Goal: Transaction & Acquisition: Subscribe to service/newsletter

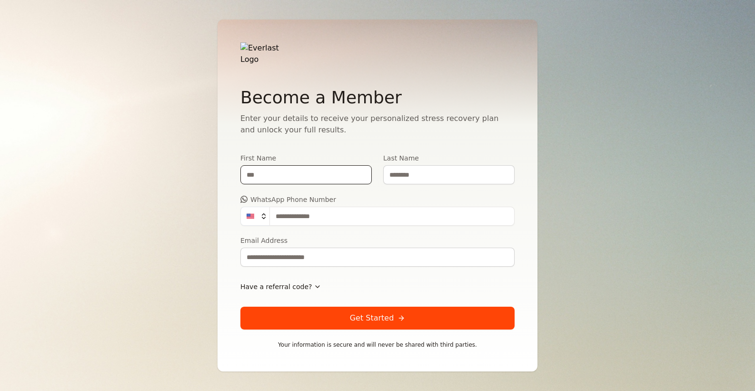
click at [272, 171] on input "First Name" at bounding box center [305, 174] width 131 height 19
type input "*******"
type input "**********"
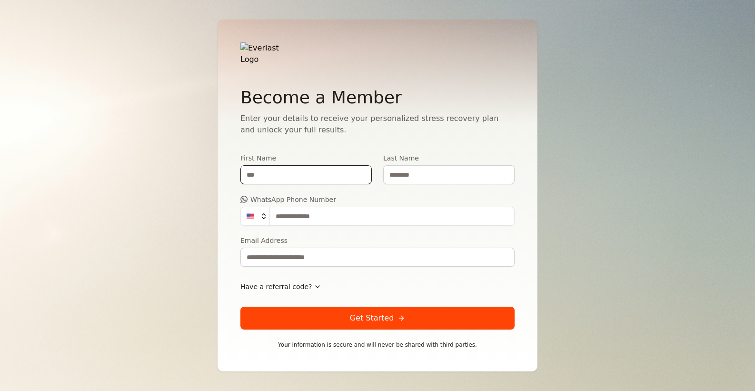
click at [293, 173] on input "First Name" at bounding box center [305, 174] width 131 height 19
type input "*******"
type input "**********"
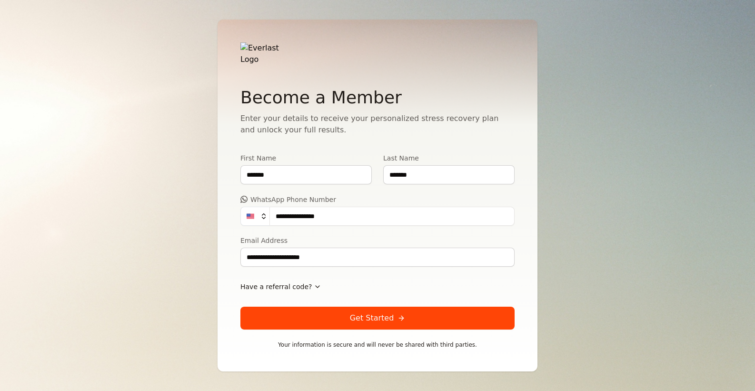
click at [343, 315] on button "Get Started" at bounding box center [377, 317] width 274 height 23
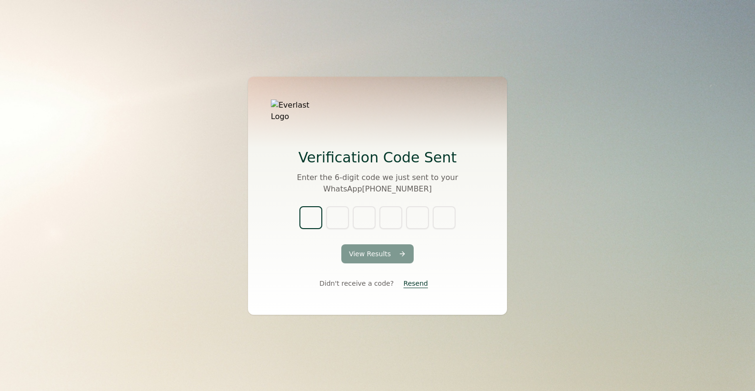
click at [312, 220] on input "text" at bounding box center [310, 217] width 23 height 23
type input "*"
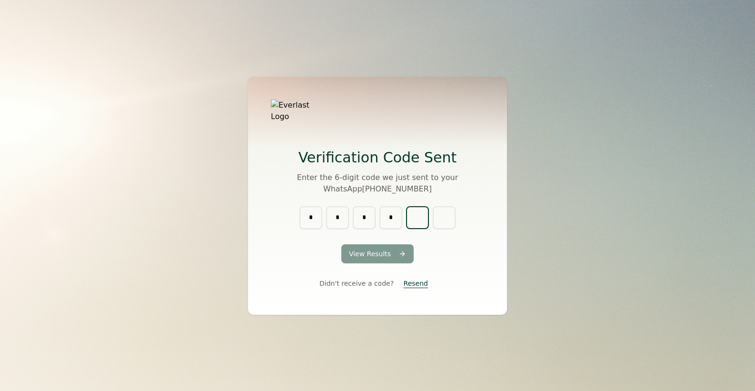
type input "*"
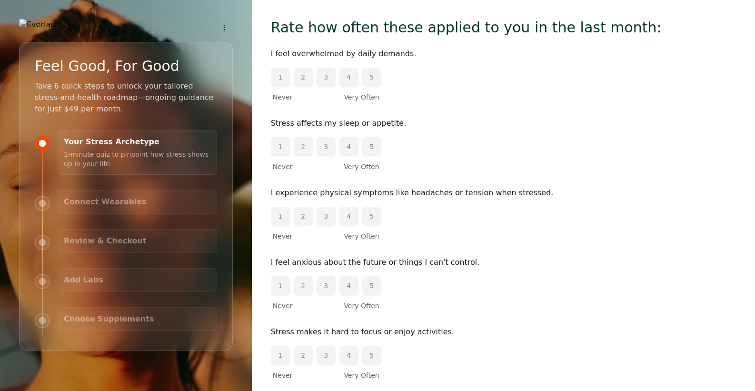
click at [350, 76] on button "4" at bounding box center [348, 77] width 19 height 19
click at [373, 150] on button "5" at bounding box center [371, 146] width 19 height 19
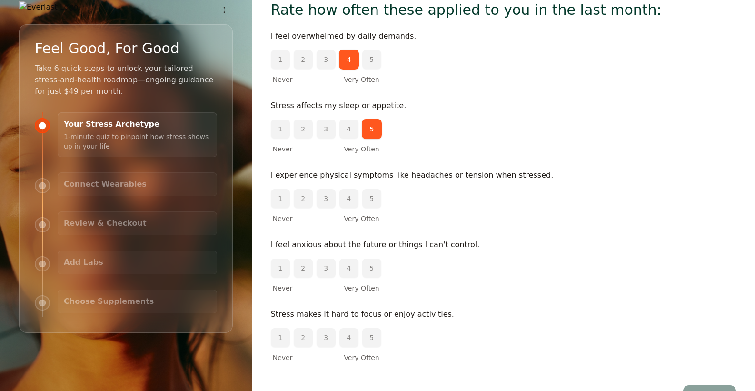
scroll to position [24, 0]
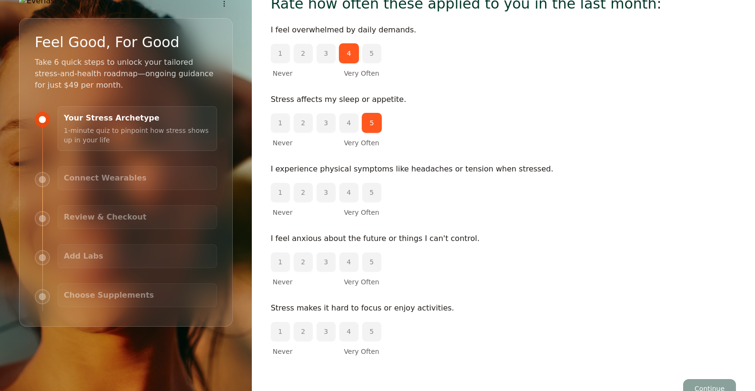
click at [349, 189] on button "4" at bounding box center [348, 192] width 19 height 19
click at [369, 266] on button "5" at bounding box center [371, 261] width 19 height 19
click at [326, 335] on button "3" at bounding box center [325, 331] width 19 height 19
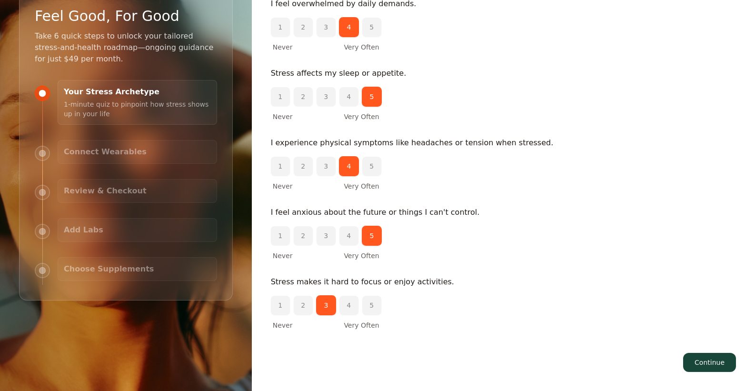
click at [708, 362] on button "Continue" at bounding box center [709, 362] width 53 height 19
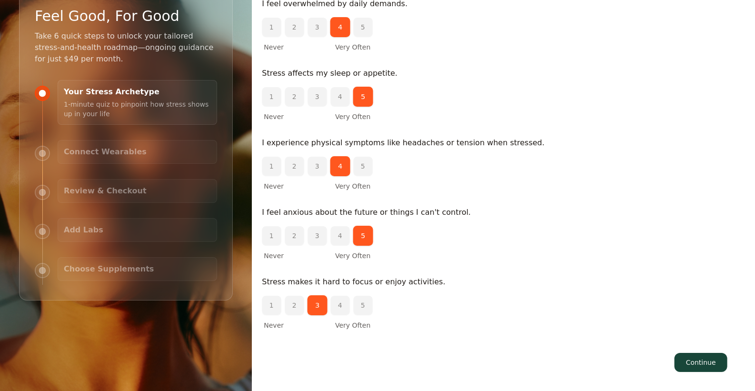
scroll to position [0, 0]
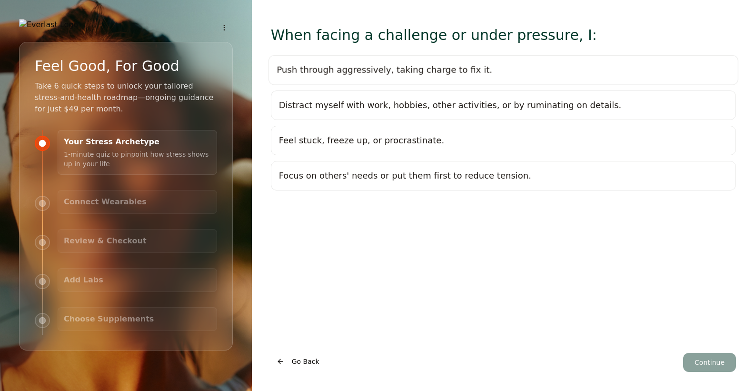
click at [365, 77] on button "Push through aggressively, taking charge to fix it." at bounding box center [503, 70] width 470 height 30
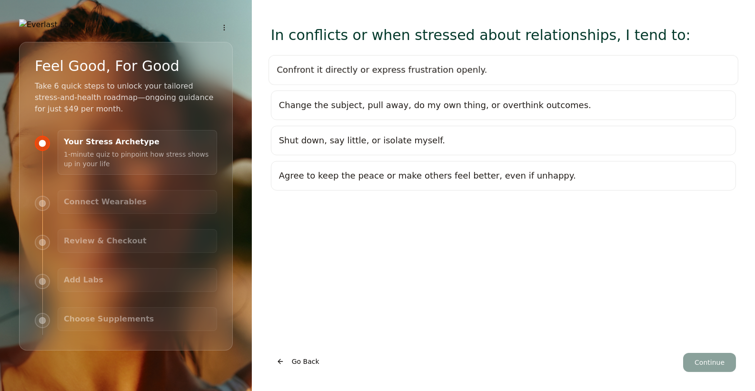
click at [365, 77] on button "Confront it directly or express frustration openly." at bounding box center [503, 70] width 470 height 30
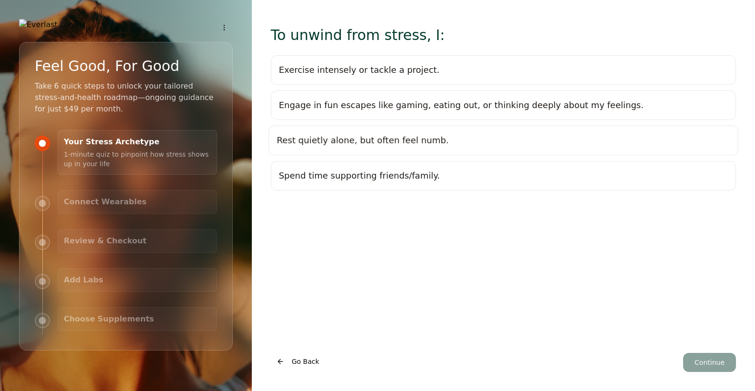
click at [392, 145] on div "Rest quietly alone, but often feel numb." at bounding box center [362, 140] width 172 height 13
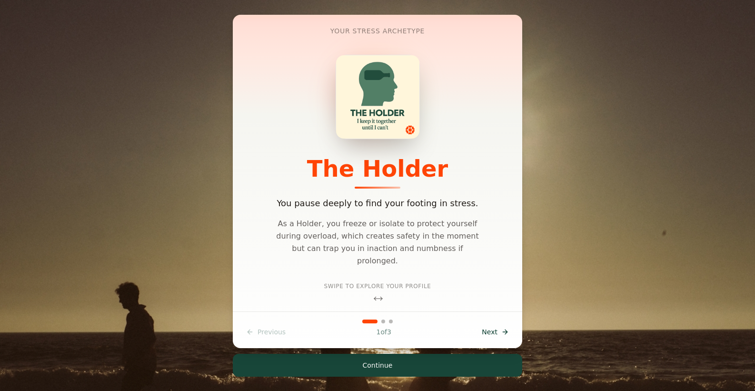
click at [500, 329] on button "Next Next" at bounding box center [495, 331] width 39 height 17
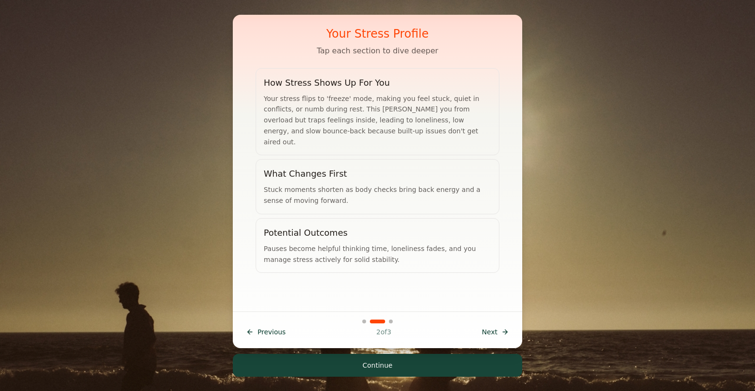
click at [500, 329] on button "Next Next" at bounding box center [495, 331] width 39 height 17
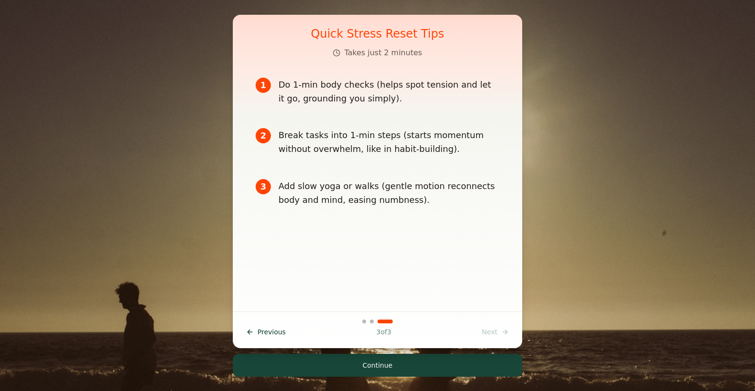
click at [500, 329] on div "Previous Prev 3 of 3 Next Next" at bounding box center [377, 331] width 274 height 17
click at [415, 368] on button "Continue" at bounding box center [377, 365] width 289 height 23
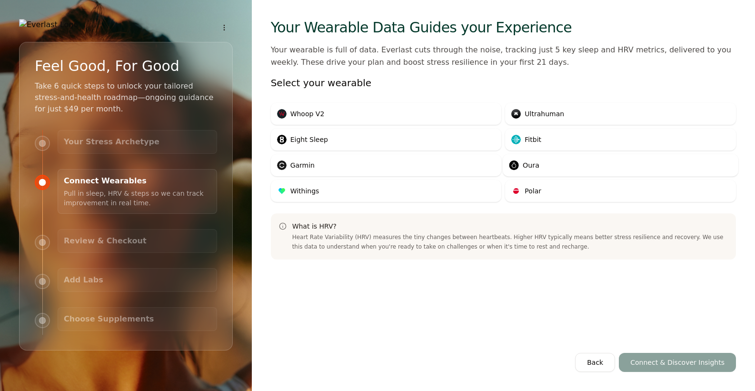
click at [551, 168] on div "Oura" at bounding box center [620, 165] width 234 height 21
click at [542, 165] on div "Oura" at bounding box center [620, 165] width 229 height 21
click at [531, 162] on span "Oura" at bounding box center [531, 165] width 17 height 10
click at [665, 371] on button "Connect & Discover Insights" at bounding box center [677, 362] width 117 height 19
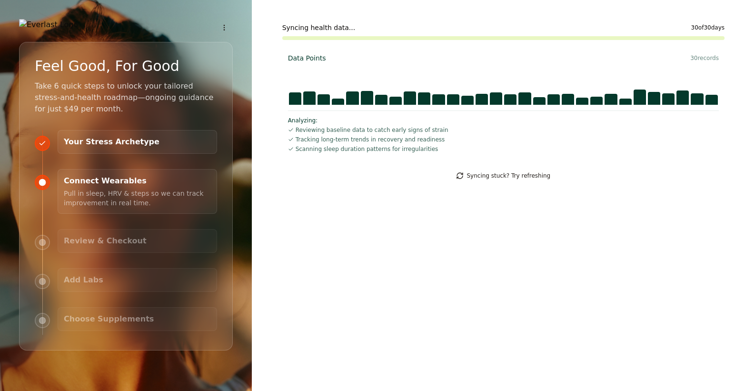
drag, startPoint x: 752, startPoint y: 244, endPoint x: 698, endPoint y: 246, distance: 53.8
click at [698, 246] on div "Syncing health data... 30 of 30 days Data Points 30 records Analyzing: Reviewin…" at bounding box center [503, 195] width 503 height 391
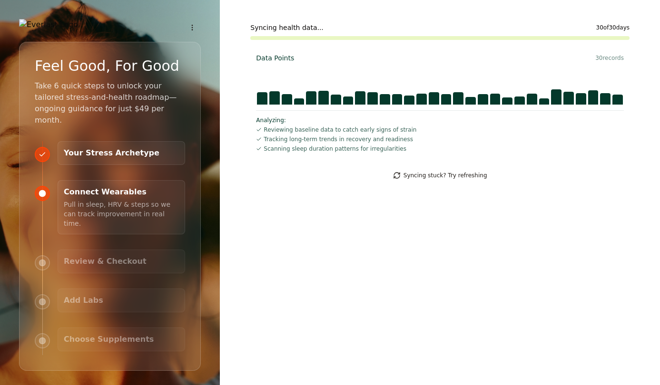
click at [408, 177] on button "Syncing stuck? Try refreshing" at bounding box center [440, 175] width 104 height 15
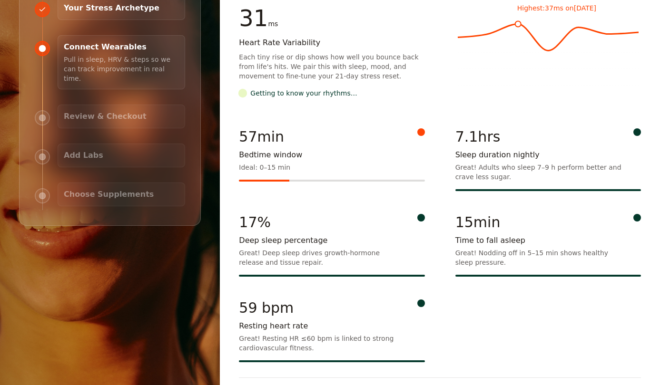
scroll to position [174, 0]
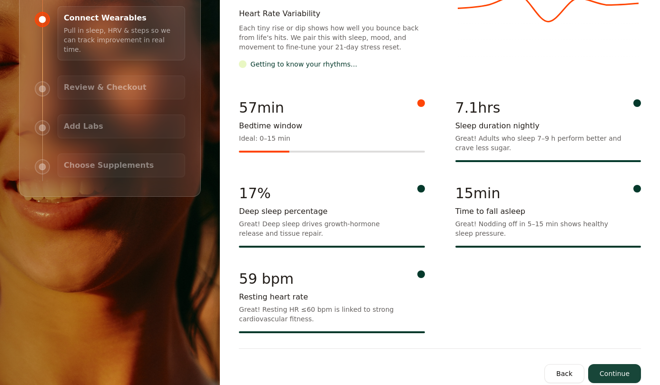
click at [615, 364] on button "Continue" at bounding box center [614, 373] width 53 height 19
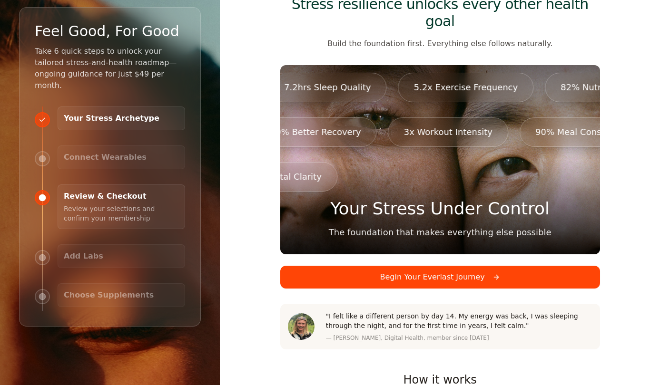
scroll to position [29, 0]
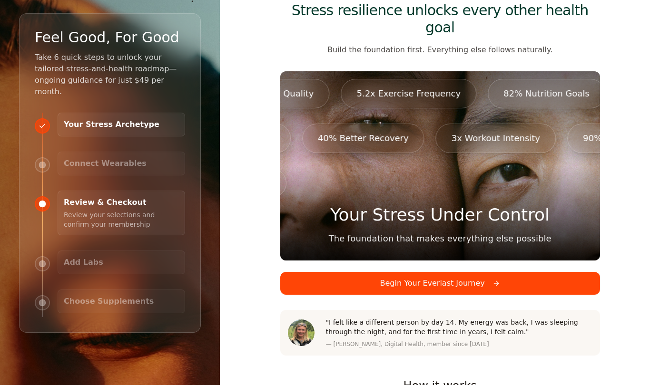
click at [434, 272] on button "Begin Your Everlast Journey" at bounding box center [440, 283] width 320 height 23
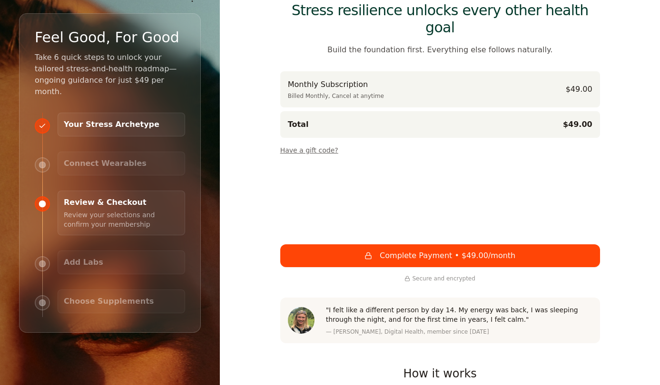
click at [457, 74] on div "Monthly Subscription Billed Monthly, Cancel at anytime $49.00" at bounding box center [440, 89] width 320 height 36
click at [300, 142] on button "Have a gift code?" at bounding box center [309, 148] width 58 height 13
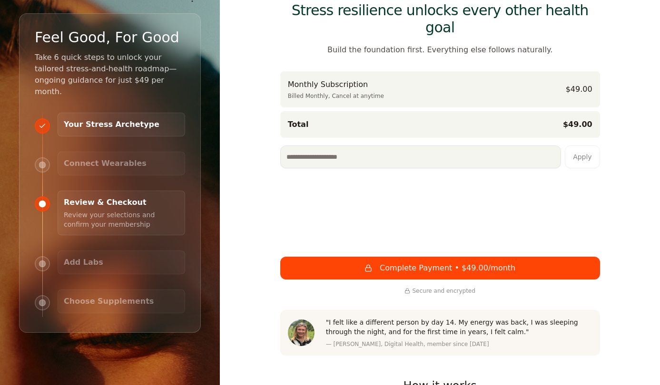
click at [315, 146] on input at bounding box center [420, 157] width 281 height 23
type input "*********"
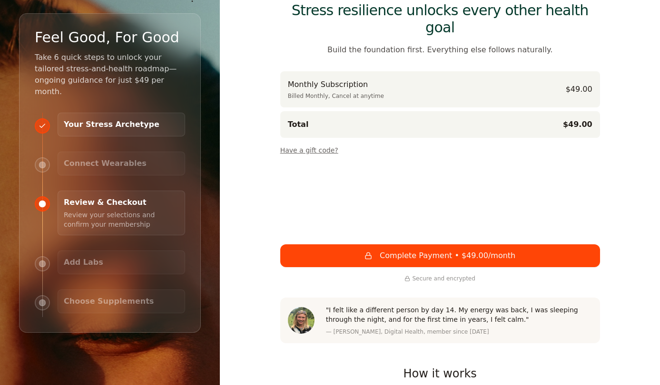
click at [321, 142] on button "Have a gift code?" at bounding box center [309, 148] width 58 height 13
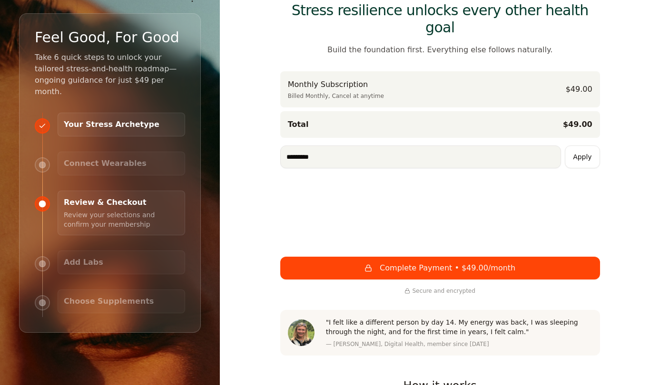
click at [322, 146] on input "*********" at bounding box center [420, 157] width 281 height 23
type input "*********"
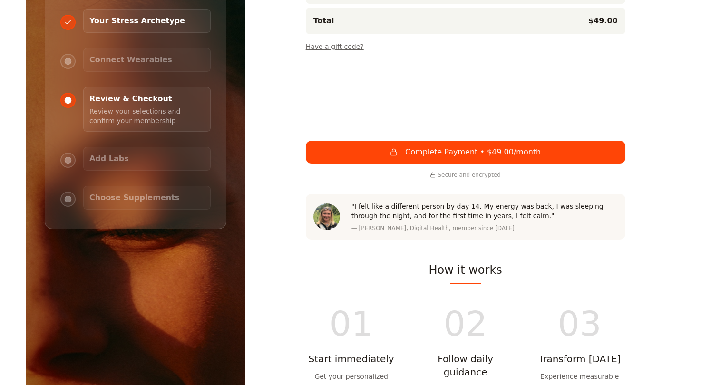
scroll to position [0, 0]
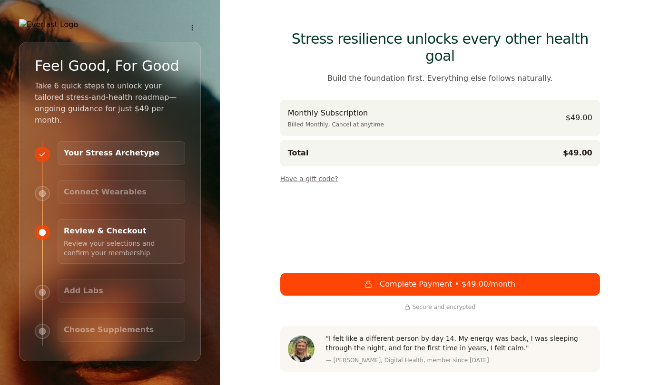
click at [318, 170] on button "Have a gift code?" at bounding box center [309, 176] width 58 height 13
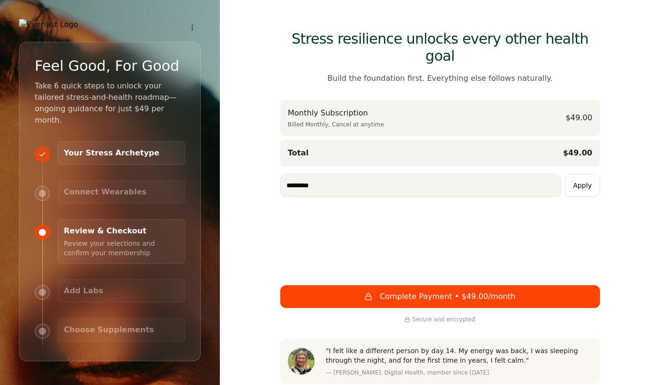
click at [317, 174] on input "*********" at bounding box center [420, 185] width 281 height 23
type input "********"
click at [590, 174] on button "Apply" at bounding box center [582, 185] width 35 height 23
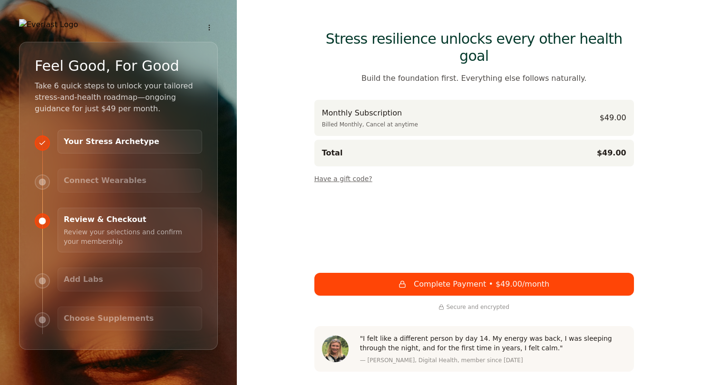
click at [350, 170] on button "Have a gift code?" at bounding box center [344, 176] width 58 height 13
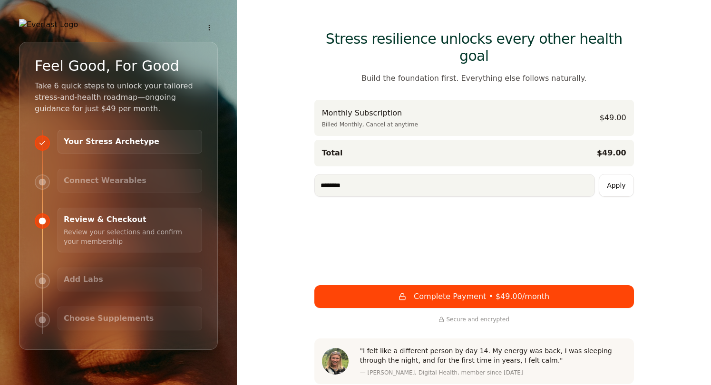
click at [346, 174] on input "********" at bounding box center [455, 185] width 281 height 23
type input "**********"
click at [616, 174] on button "Apply" at bounding box center [616, 185] width 35 height 23
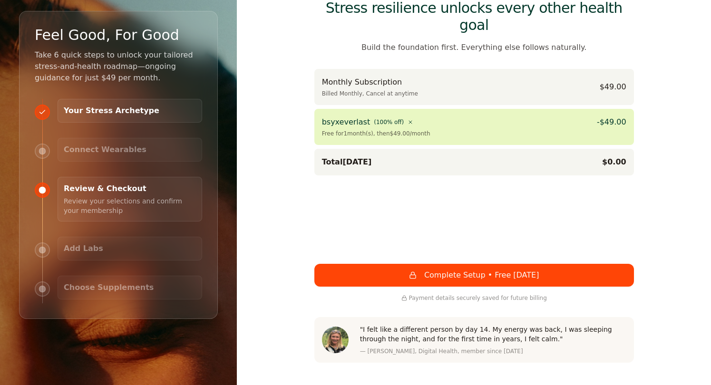
scroll to position [50, 0]
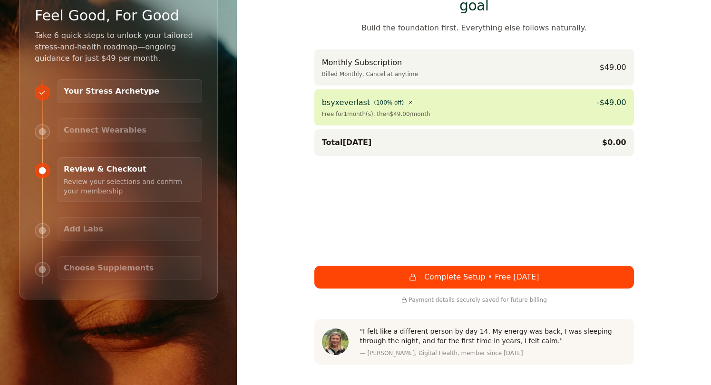
click at [518, 266] on button "Complete Setup • Free Today" at bounding box center [475, 277] width 320 height 23
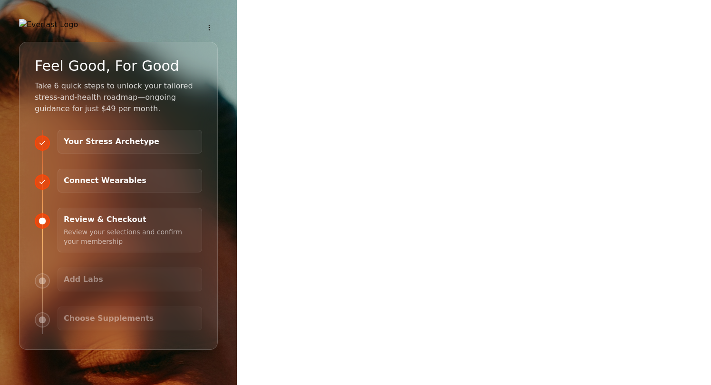
scroll to position [50, 0]
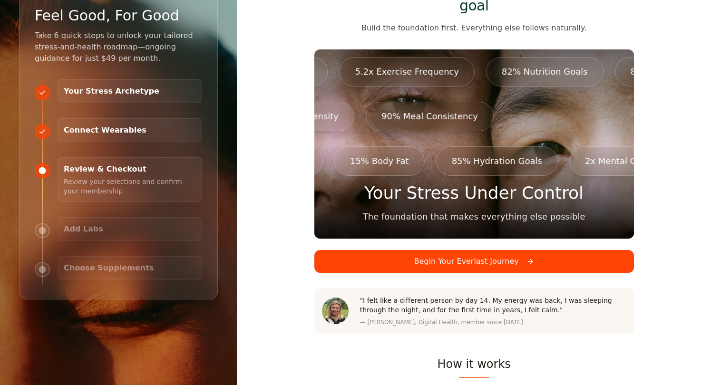
click at [506, 250] on button "Begin Your Everlast Journey" at bounding box center [475, 261] width 320 height 23
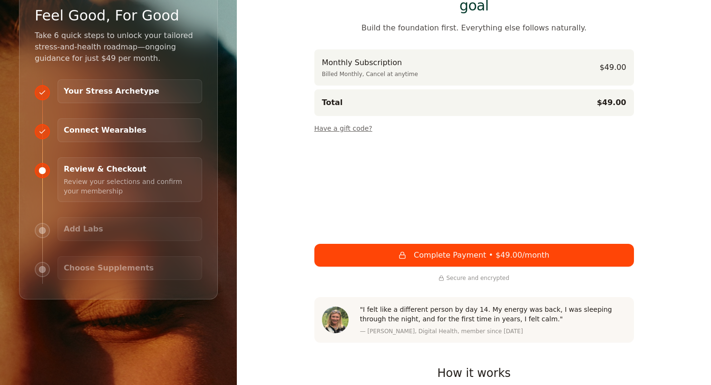
click at [350, 120] on button "Have a gift code?" at bounding box center [344, 126] width 58 height 13
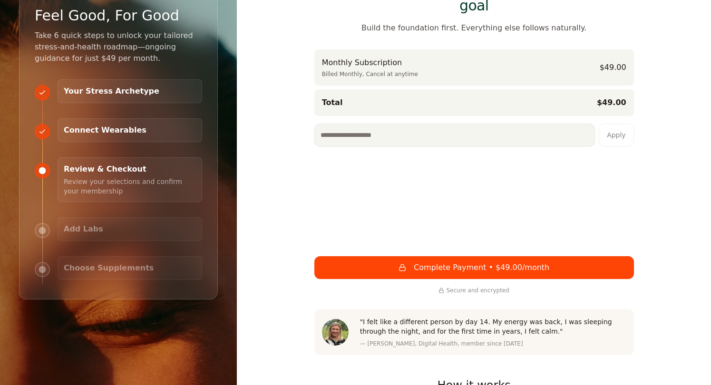
click at [362, 124] on input at bounding box center [455, 135] width 281 height 23
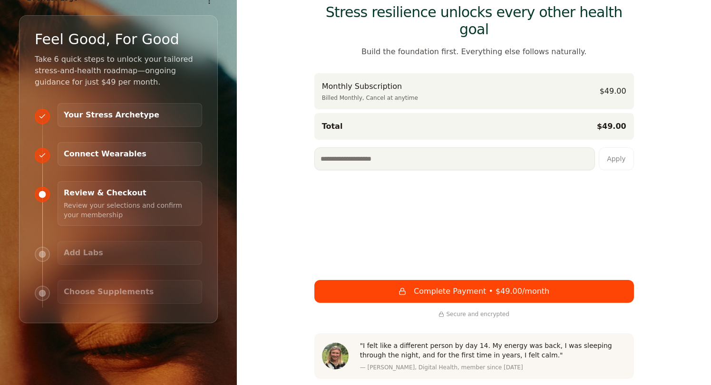
scroll to position [0, 0]
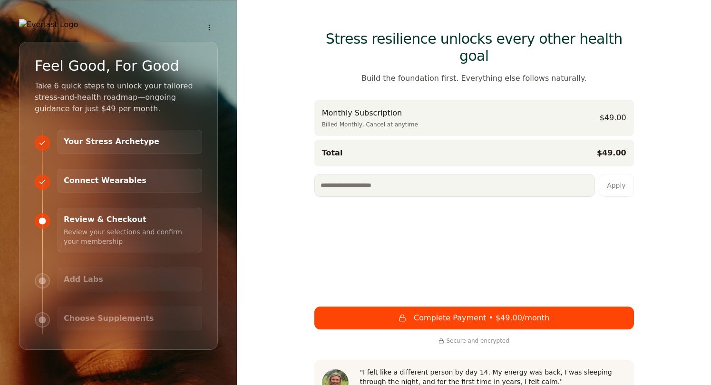
click at [341, 174] on input at bounding box center [455, 185] width 281 height 23
type input "**********"
click at [620, 174] on button "Apply" at bounding box center [616, 185] width 35 height 23
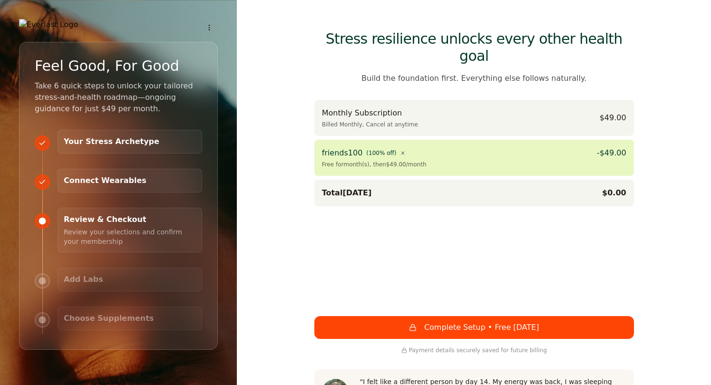
click at [506, 316] on button "Complete Setup • Free [DATE]" at bounding box center [475, 327] width 320 height 23
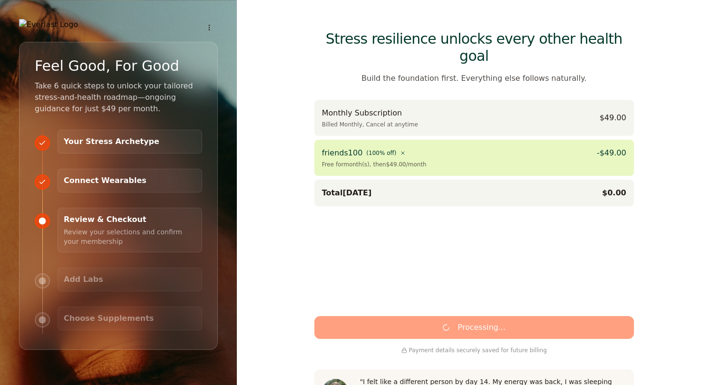
click at [367, 162] on div "Monthly Subscription Billed Monthly, Cancel at anytime $49.00 friends100 ( 100 …" at bounding box center [475, 153] width 320 height 107
click at [383, 158] on div "friends100 ( 100 % off) - $49.00 Free for month(s), then $49.00 /month" at bounding box center [475, 158] width 320 height 36
click at [392, 148] on div "friends100 ( 100 % off)" at bounding box center [364, 153] width 84 height 11
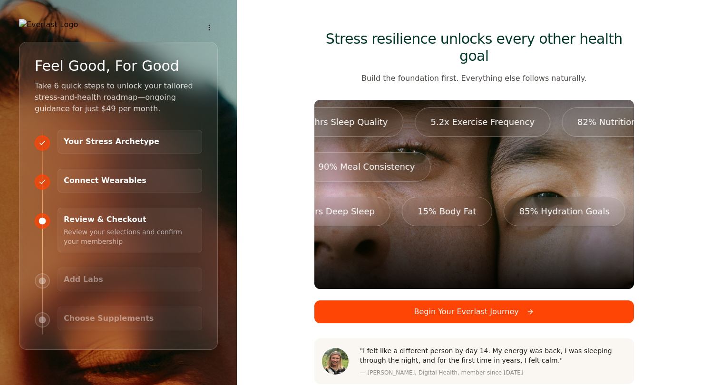
click at [431, 301] on button "Begin Your Everlast Journey" at bounding box center [475, 312] width 320 height 23
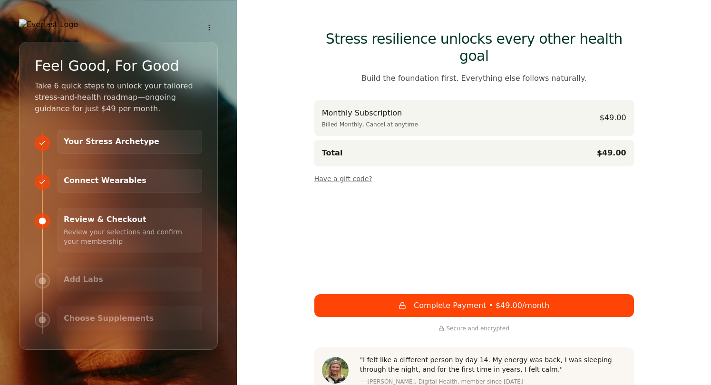
click at [350, 170] on button "Have a gift code?" at bounding box center [344, 176] width 58 height 13
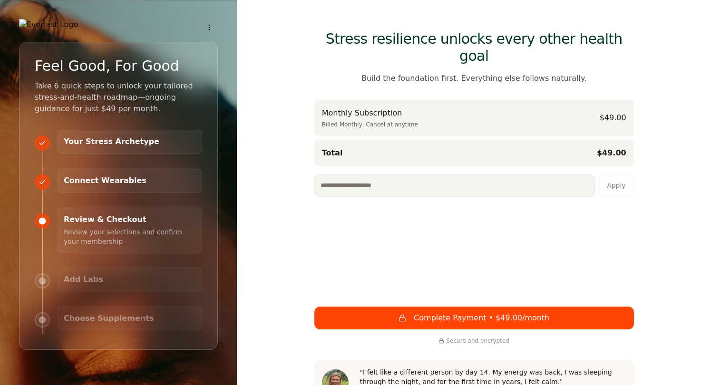
click at [351, 174] on input at bounding box center [455, 185] width 281 height 23
type input "**********"
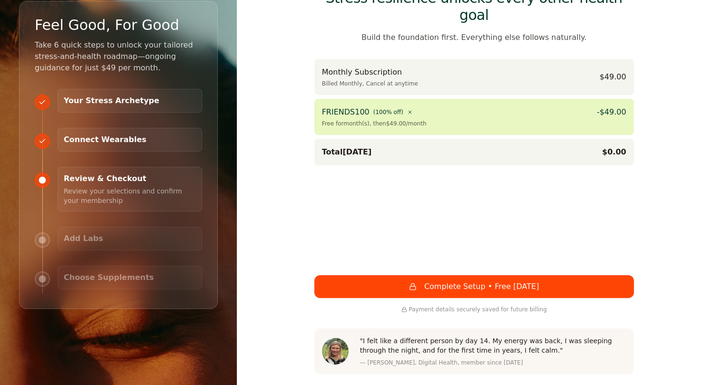
scroll to position [45, 0]
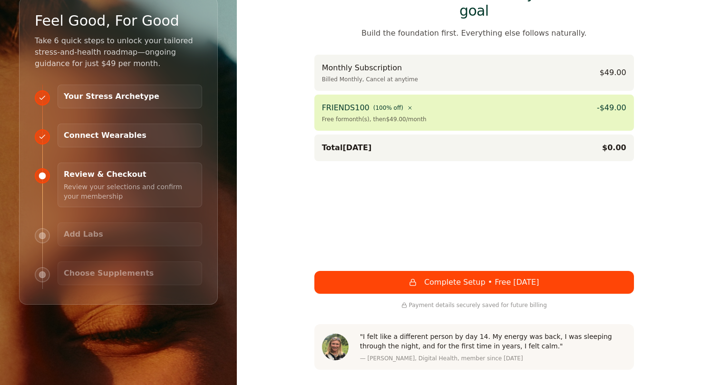
click at [461, 271] on button "Complete Setup • Free [DATE]" at bounding box center [475, 282] width 320 height 23
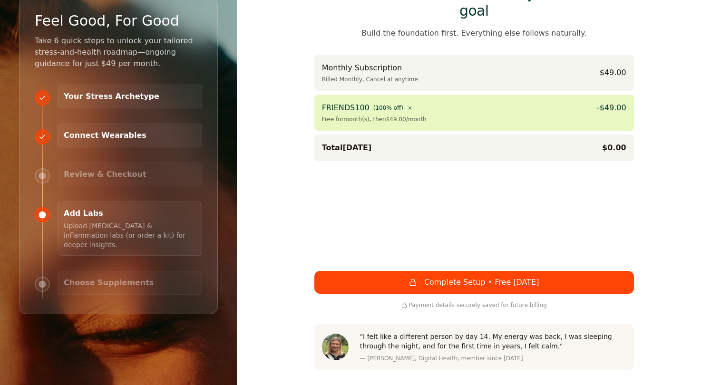
scroll to position [0, 0]
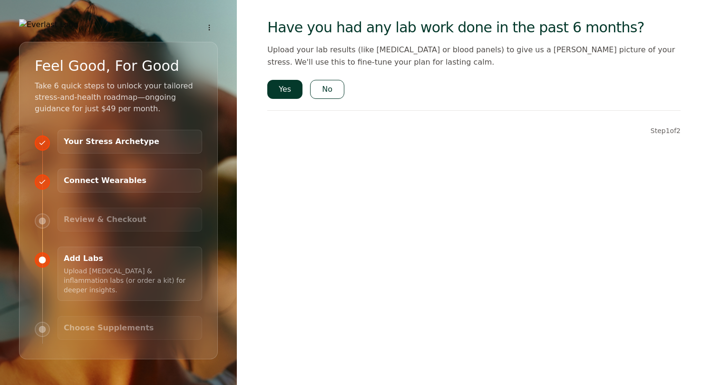
click at [289, 92] on button "Yes" at bounding box center [284, 89] width 35 height 19
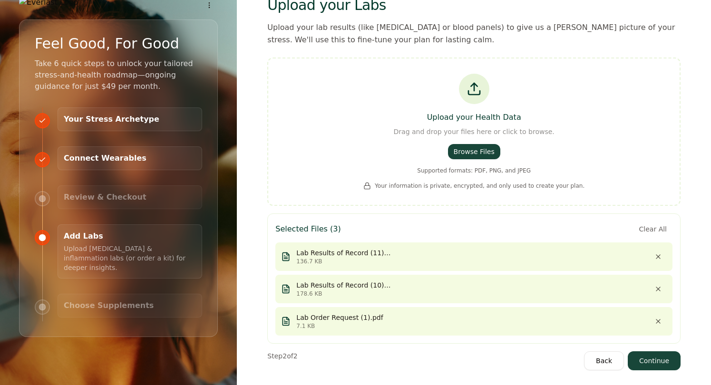
scroll to position [27, 0]
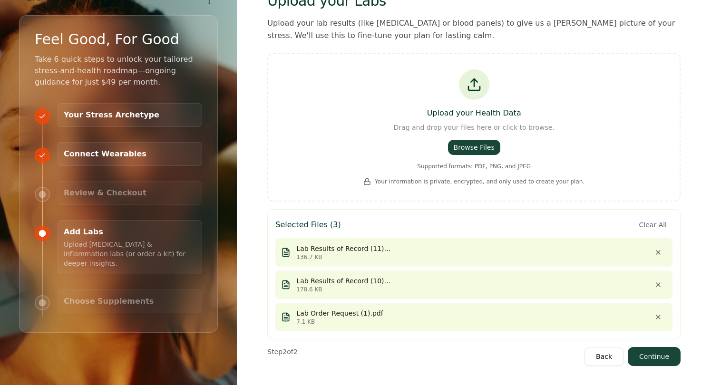
click at [659, 356] on button "Continue" at bounding box center [654, 356] width 53 height 19
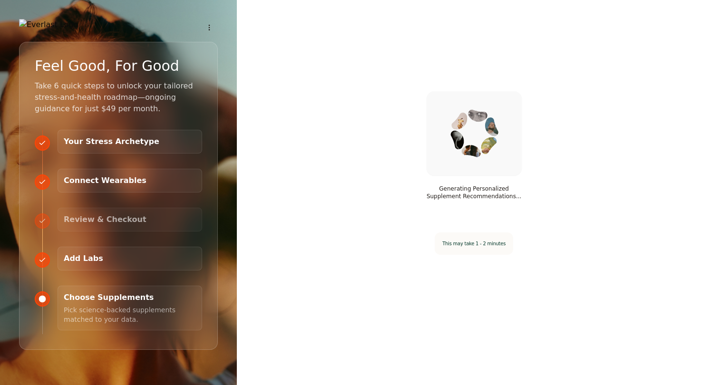
click at [88, 265] on h3 "Add Labs" at bounding box center [130, 258] width 132 height 11
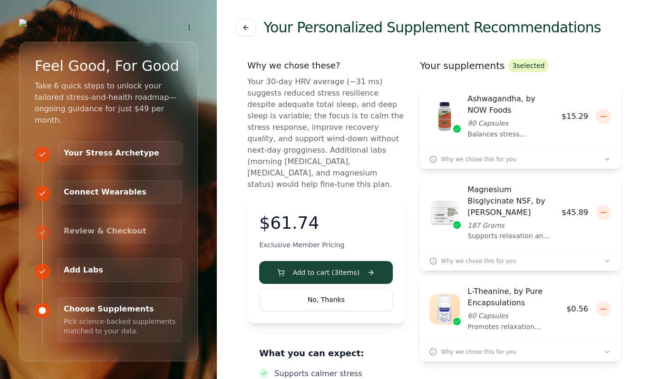
click at [609, 157] on icon "button" at bounding box center [608, 160] width 8 height 8
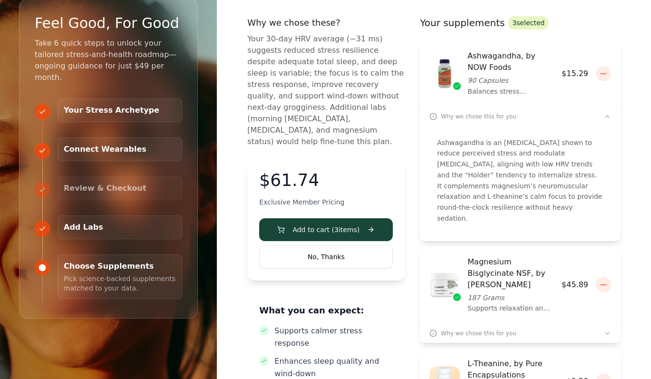
scroll to position [43, 0]
click at [609, 329] on icon "button" at bounding box center [608, 333] width 8 height 8
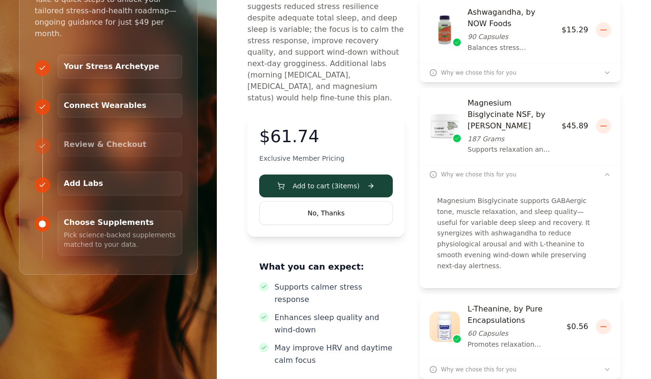
scroll to position [95, 0]
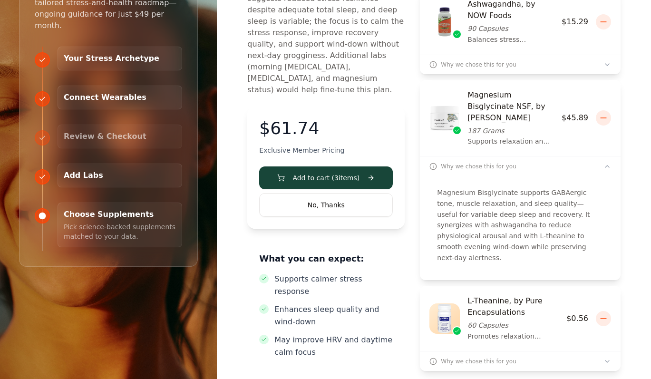
click at [608, 358] on icon "button" at bounding box center [608, 362] width 8 height 8
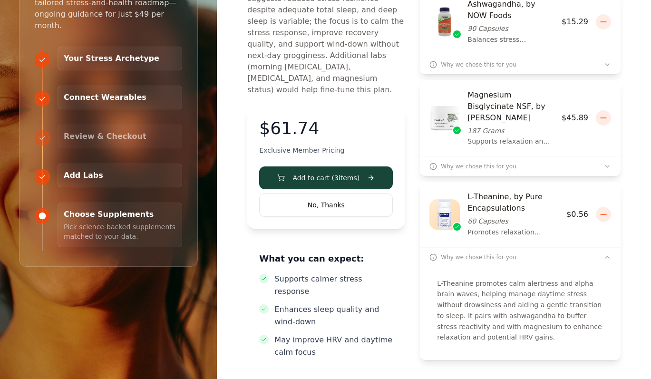
click at [448, 203] on img at bounding box center [445, 214] width 30 height 30
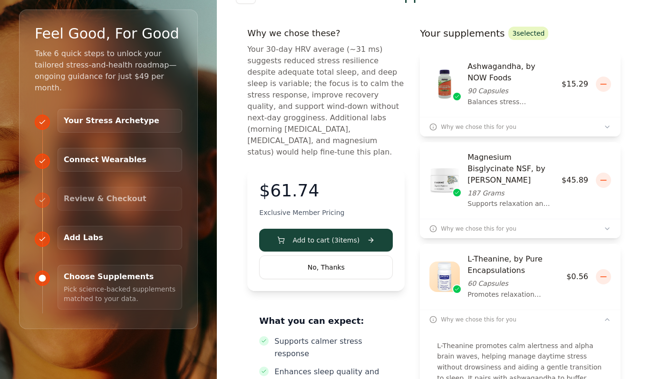
scroll to position [0, 0]
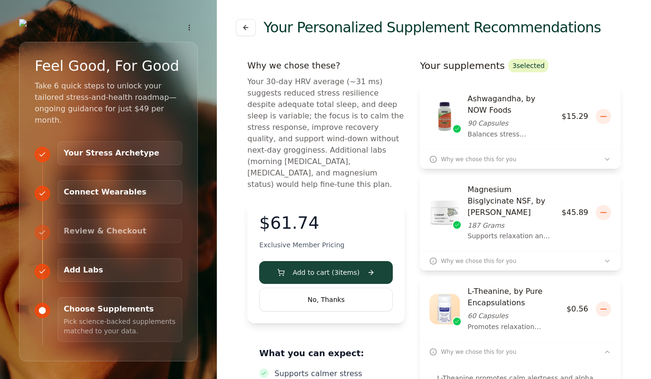
click at [335, 288] on button "No, Thanks" at bounding box center [326, 300] width 134 height 24
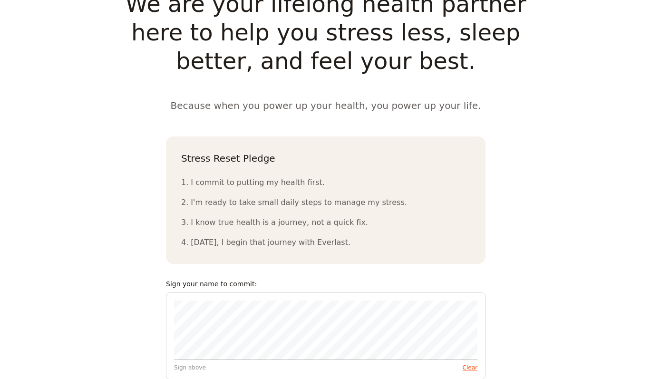
scroll to position [896, 0]
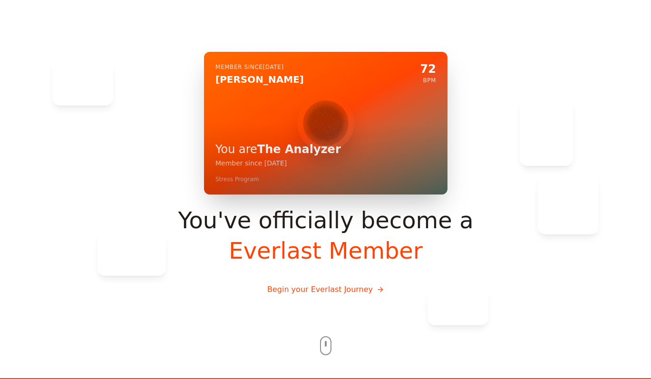
scroll to position [0, 0]
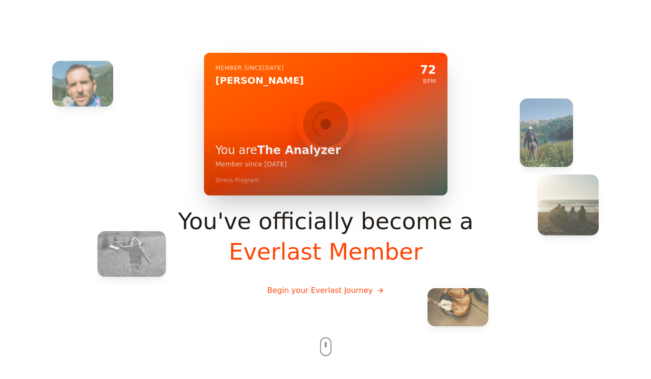
click at [332, 293] on button "Begin your Everlast Journey" at bounding box center [325, 290] width 132 height 27
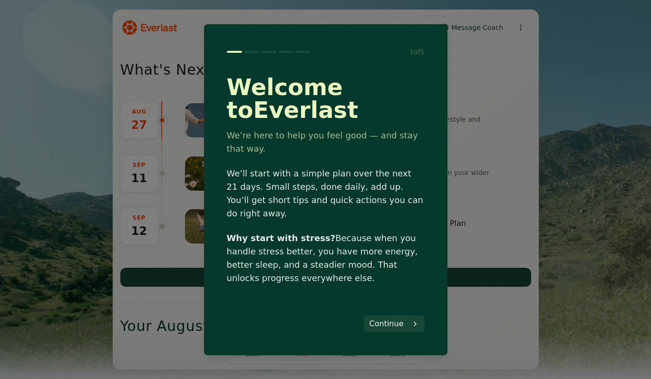
click at [398, 320] on button "Continue" at bounding box center [394, 323] width 61 height 17
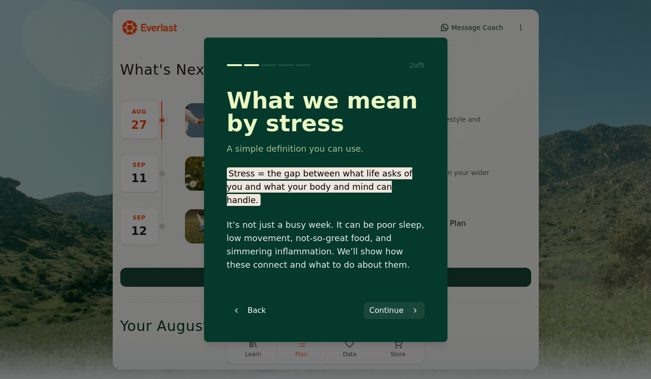
click at [397, 305] on button "Continue" at bounding box center [394, 310] width 61 height 17
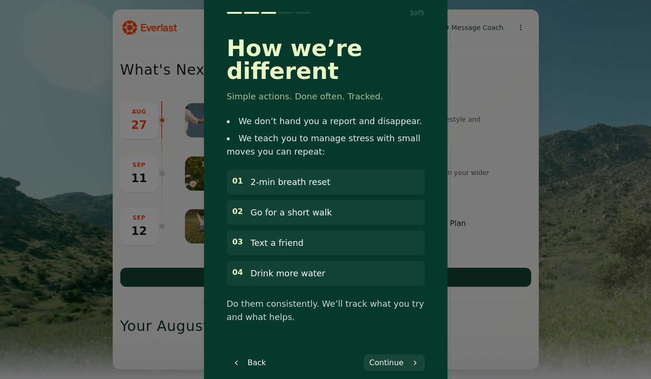
click at [403, 355] on button "Continue" at bounding box center [394, 363] width 61 height 17
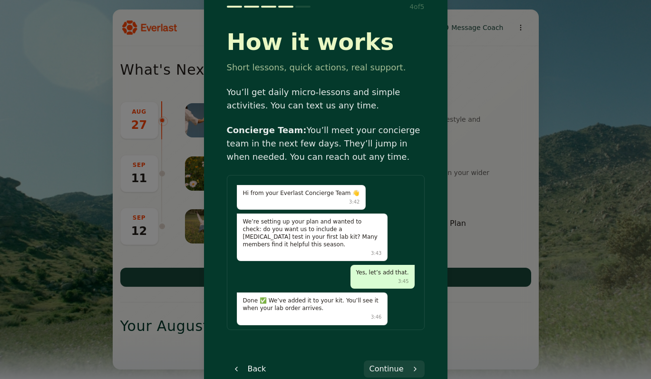
click at [413, 368] on button "Continue" at bounding box center [394, 369] width 61 height 17
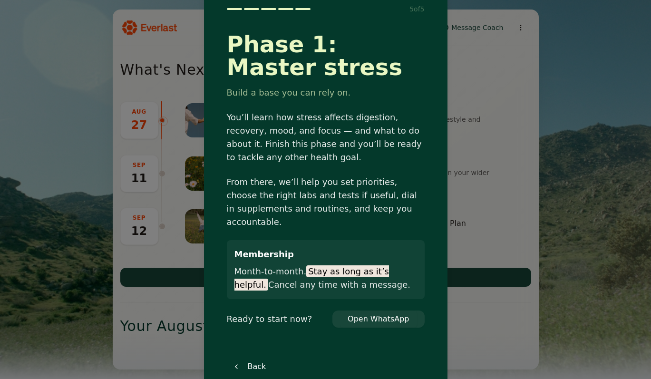
click at [394, 340] on div "5 of 5 Phase 1: Master stress Build a base you can rely on. You’ll learn how st…" at bounding box center [326, 190] width 221 height 394
click at [404, 314] on button "Open WhatsApp" at bounding box center [378, 319] width 77 height 17
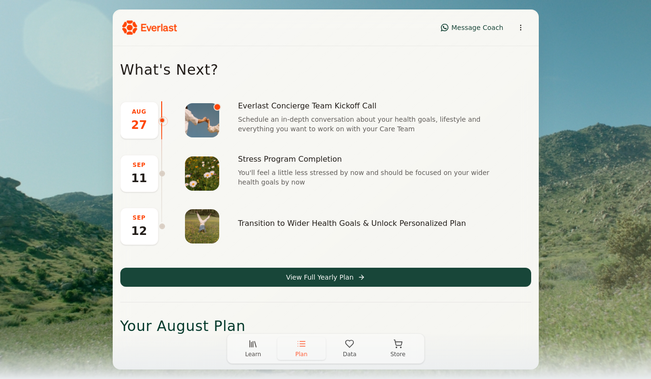
click at [520, 174] on icon at bounding box center [523, 174] width 6 height 0
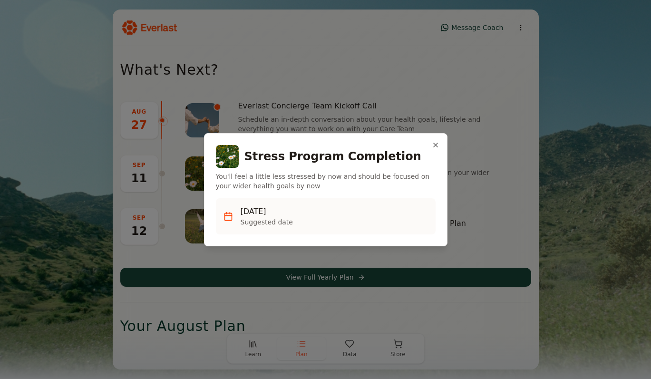
click at [434, 145] on button "Close" at bounding box center [436, 145] width 8 height 8
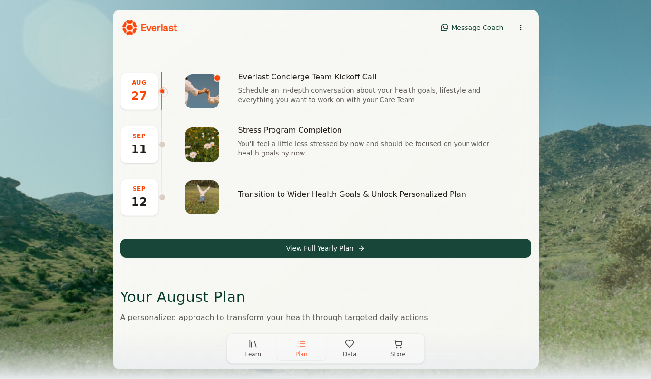
scroll to position [27, 0]
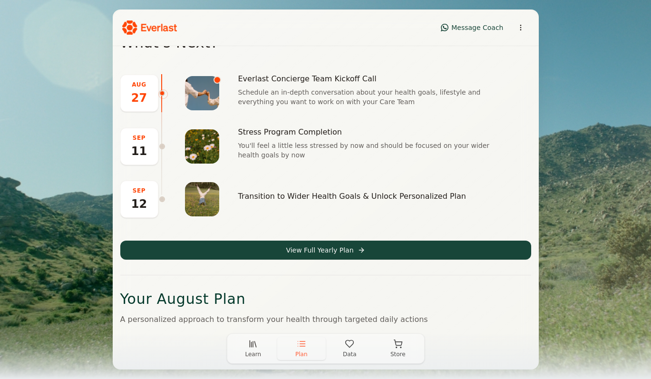
click at [322, 253] on button "View Full Yearly Plan" at bounding box center [325, 250] width 411 height 19
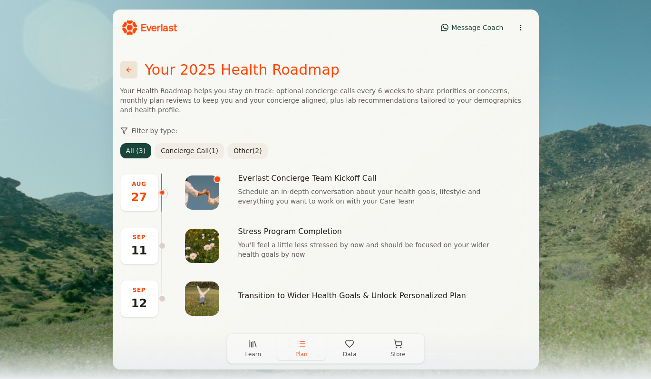
click at [132, 69] on button at bounding box center [128, 69] width 17 height 17
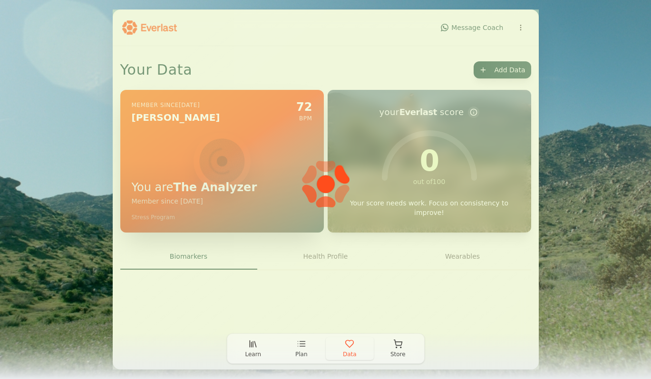
click at [338, 351] on button "Data" at bounding box center [350, 348] width 49 height 23
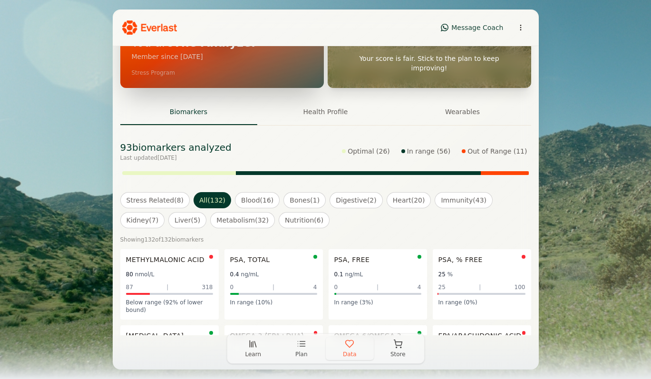
scroll to position [150, 0]
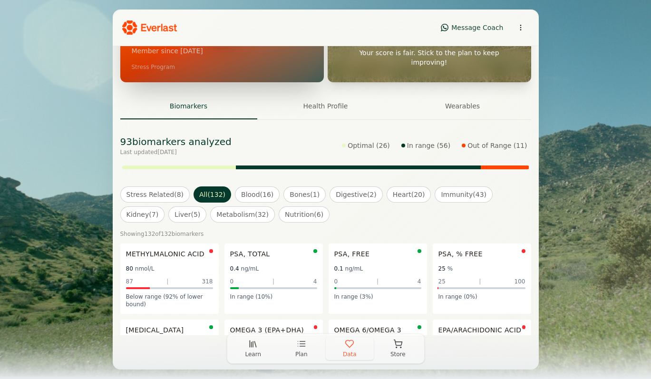
click at [177, 195] on button "Stress Related ( 8 )" at bounding box center [155, 195] width 70 height 16
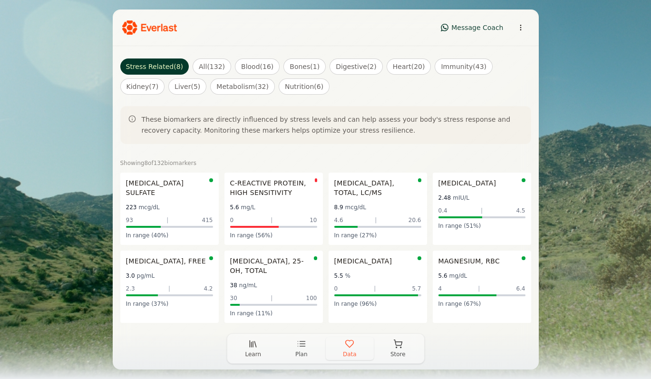
scroll to position [288, 0]
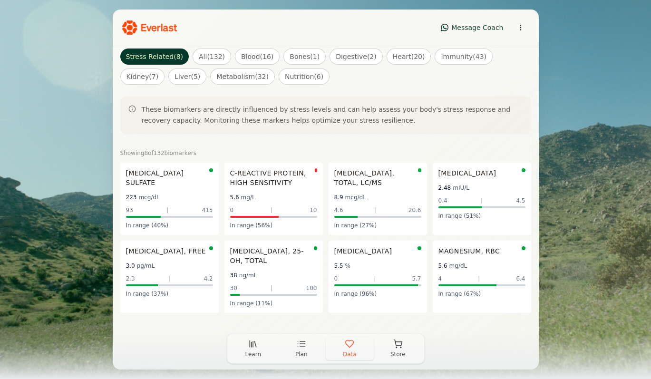
click at [261, 178] on span "C-Reactive Protein, High Sensitivity" at bounding box center [272, 177] width 85 height 19
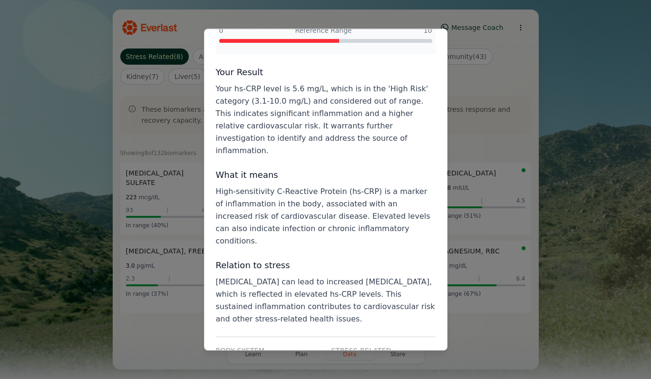
scroll to position [122, 0]
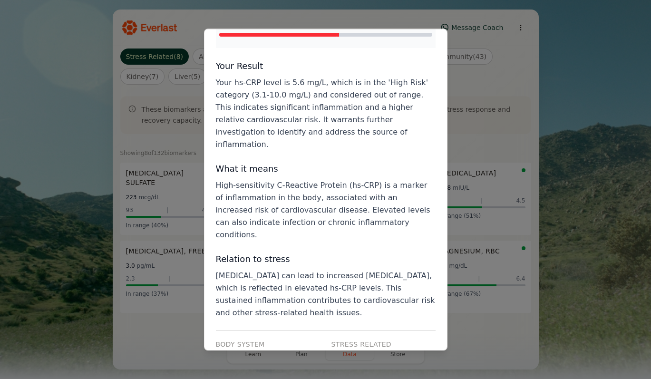
click at [189, 234] on div at bounding box center [325, 189] width 651 height 379
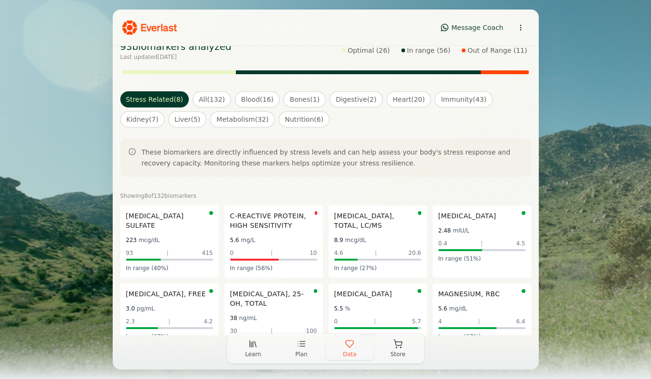
scroll to position [221, 0]
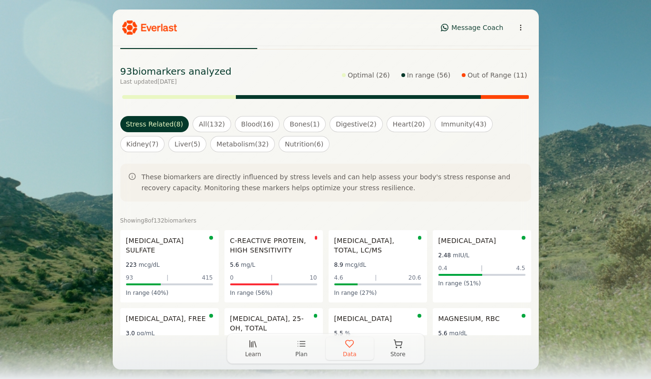
click at [489, 75] on button "Out of Range ( 11 )" at bounding box center [494, 75] width 73 height 13
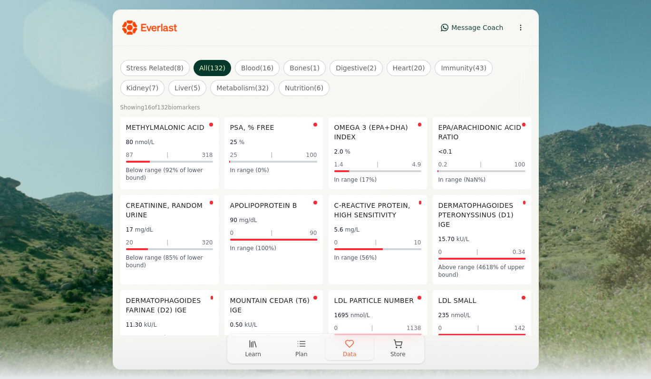
scroll to position [411, 0]
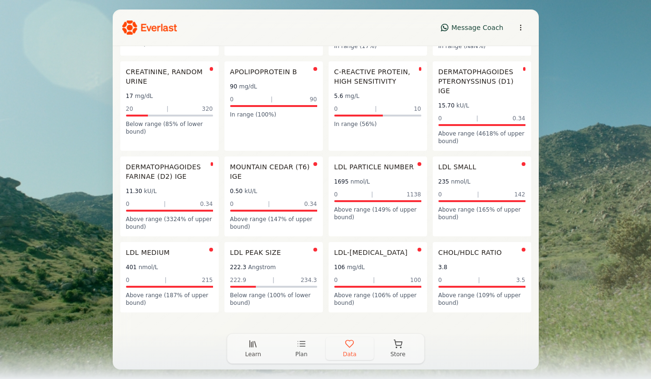
click at [244, 71] on span "Apolipoprotein B" at bounding box center [263, 72] width 67 height 10
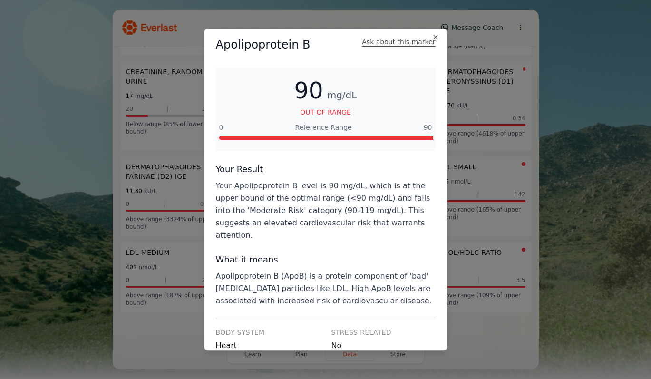
scroll to position [4, 0]
click at [434, 36] on button "Close" at bounding box center [436, 37] width 8 height 8
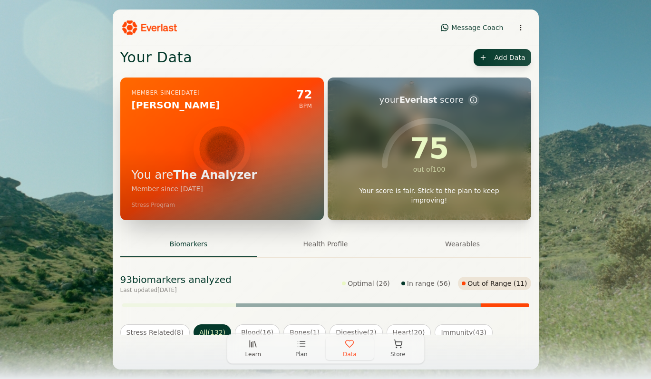
scroll to position [0, 0]
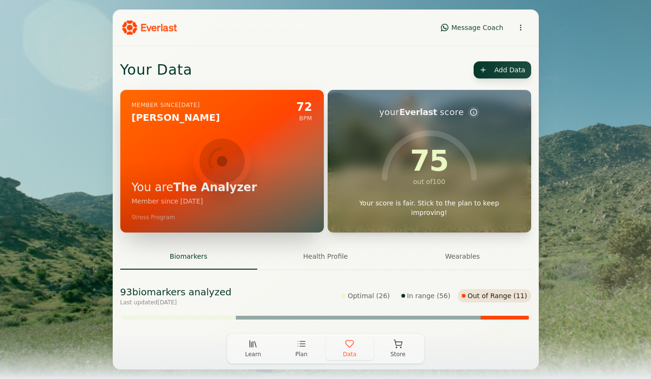
click at [523, 31] on html "Message Coach Your Data Add Data Member since Aug 2025 Gonzalo Sanchez 72 BPM Y…" at bounding box center [325, 189] width 651 height 379
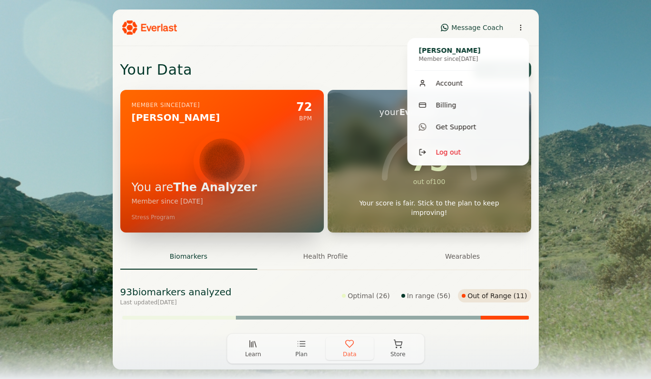
click at [591, 152] on html "Message Coach Your Data Add Data Member since Aug 2025 Gonzalo Sanchez 72 BPM Y…" at bounding box center [325, 189] width 651 height 379
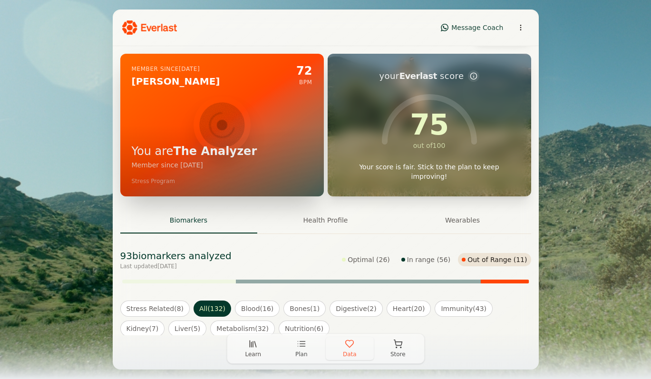
scroll to position [37, 0]
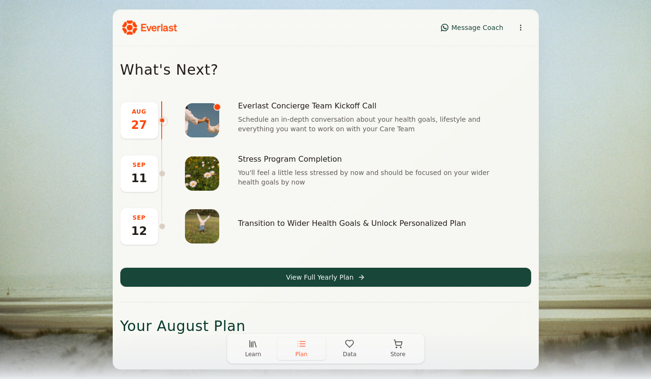
click at [349, 349] on button "Data" at bounding box center [350, 348] width 49 height 23
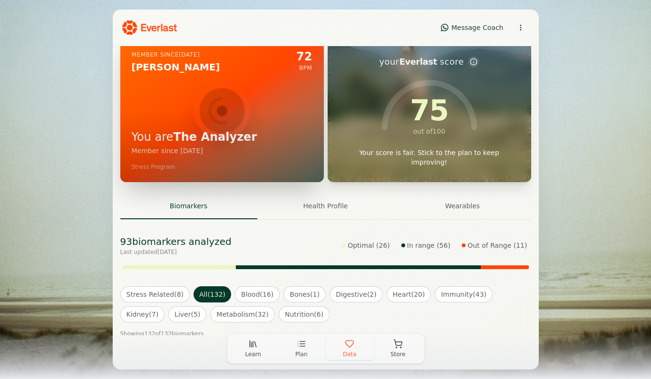
scroll to position [18, 0]
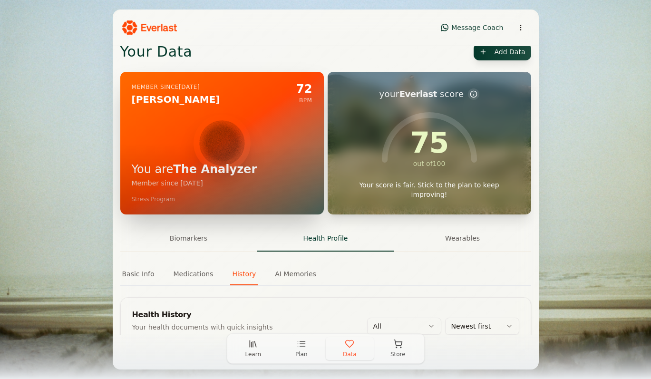
click at [320, 242] on button "Health Profile" at bounding box center [325, 239] width 137 height 26
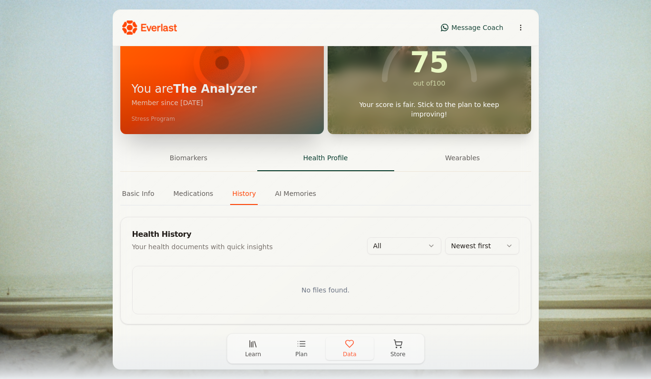
scroll to position [110, 0]
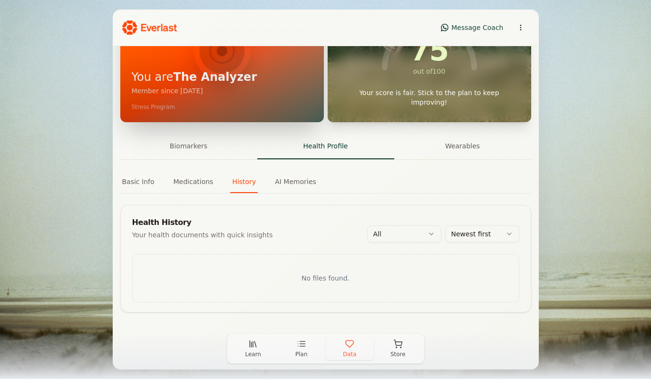
click at [330, 280] on li "No files found." at bounding box center [326, 279] width 386 height 48
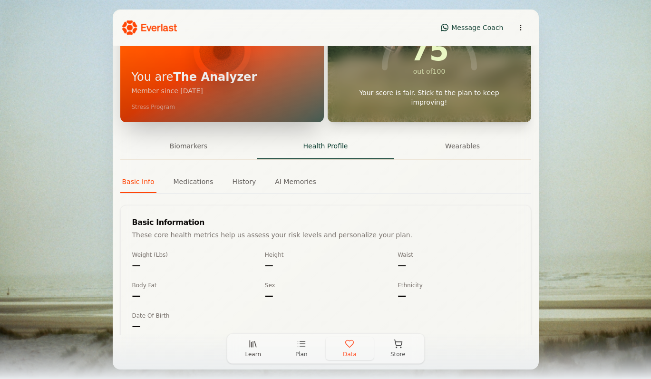
click at [140, 179] on button "Basic Info" at bounding box center [138, 184] width 36 height 18
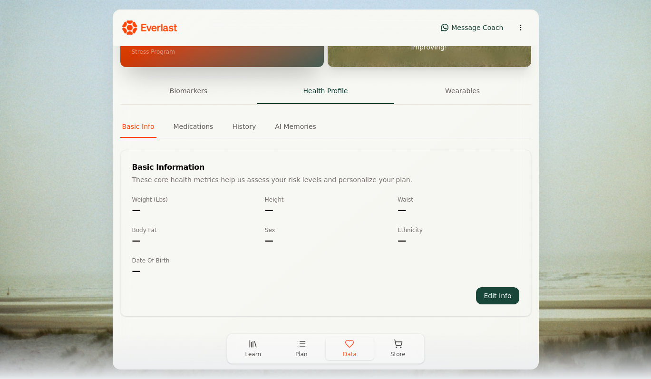
scroll to position [169, 0]
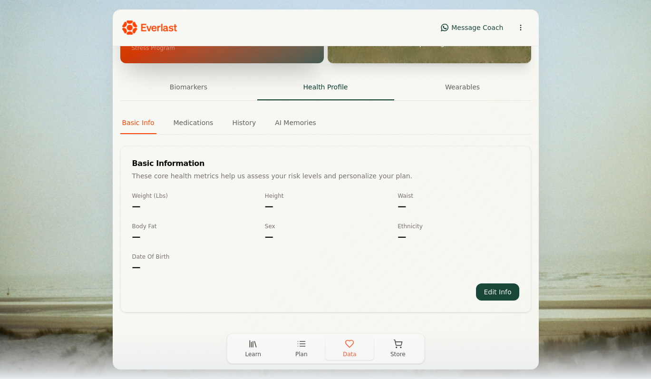
click at [195, 123] on div "Your Data Add Data Member since Aug 2025 Gonzalo Sanchez 72 BPM You are The Ana…" at bounding box center [326, 106] width 426 height 459
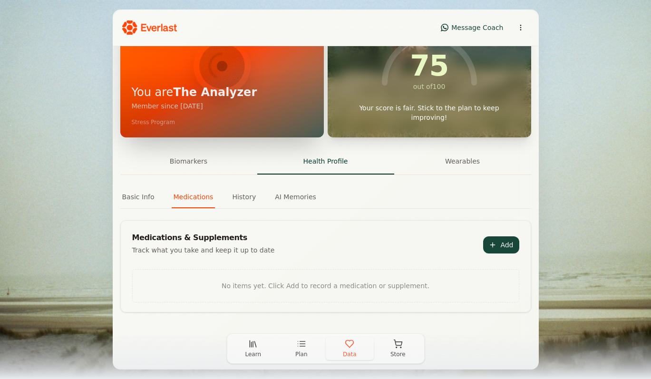
click at [242, 198] on button "History" at bounding box center [244, 199] width 28 height 18
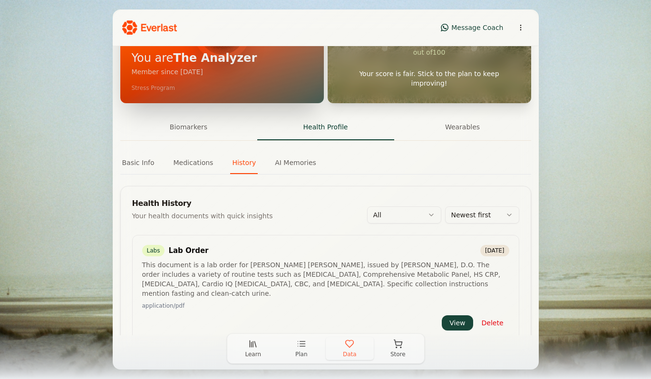
click at [185, 169] on div "Biomarkers Health Profile Wearables Basic Info Medications History AI Memories …" at bounding box center [325, 352] width 411 height 475
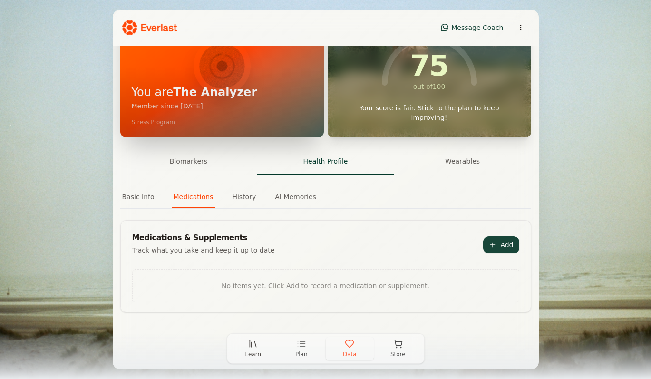
click at [237, 195] on button "History" at bounding box center [244, 199] width 28 height 18
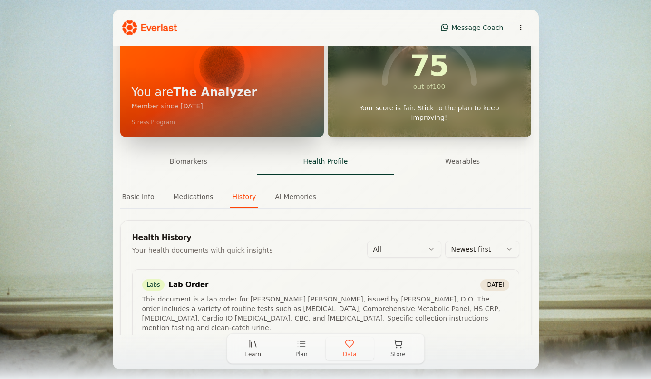
click at [289, 197] on div "Your Data Add Data Member since Aug 2025 Gonzalo Sanchez 72 BPM You are The Ana…" at bounding box center [326, 299] width 426 height 696
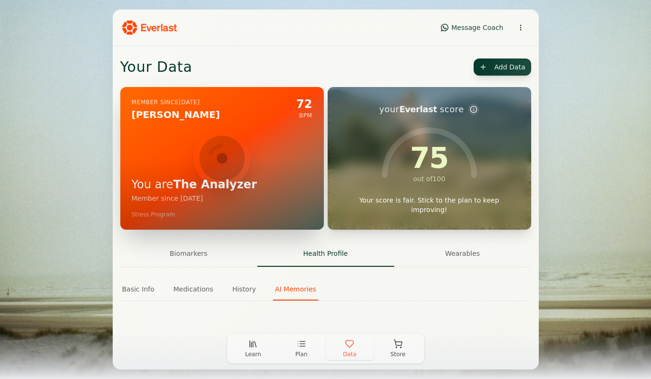
click at [236, 302] on div "Basic Info Medications History AI Memories Info Meds History Memories" at bounding box center [325, 298] width 411 height 30
click at [244, 285] on button "History" at bounding box center [244, 292] width 28 height 18
click at [288, 292] on button "AI Memories" at bounding box center [295, 292] width 45 height 18
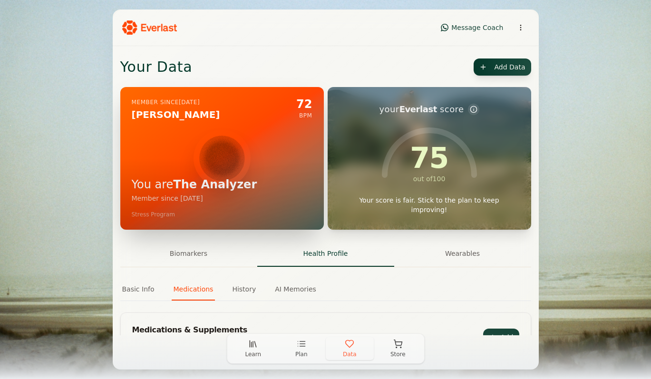
click at [172, 290] on button "Medications" at bounding box center [194, 292] width 44 height 18
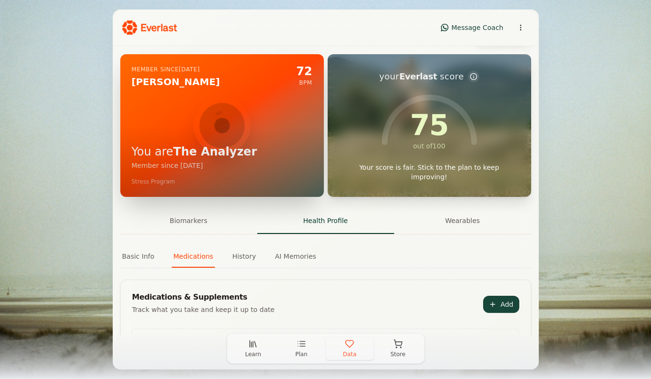
scroll to position [95, 0]
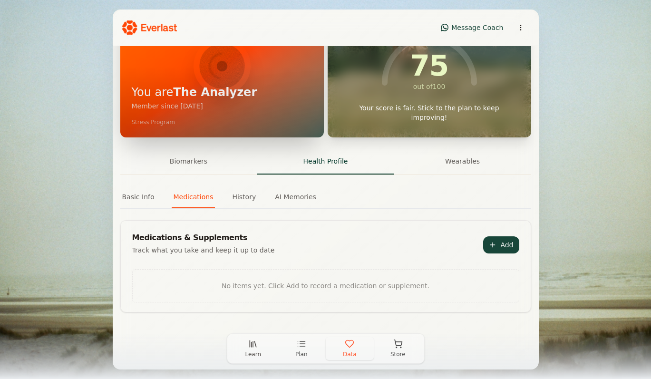
click at [245, 197] on button "History" at bounding box center [244, 199] width 28 height 18
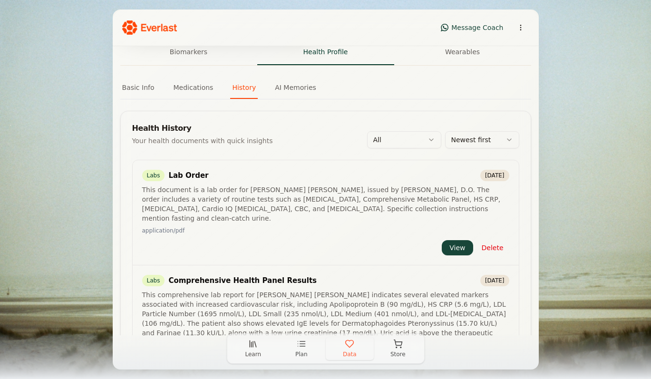
scroll to position [207, 0]
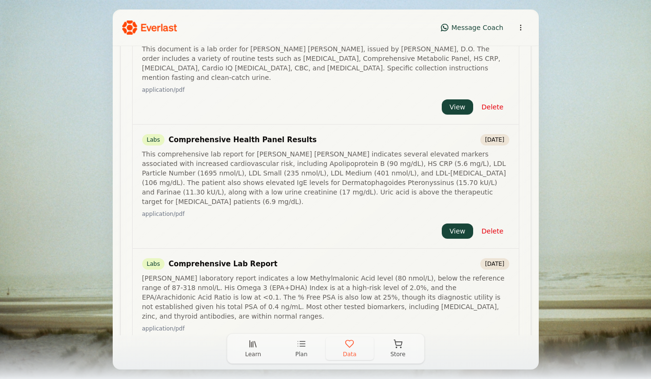
click at [399, 351] on span "Store" at bounding box center [398, 355] width 15 height 8
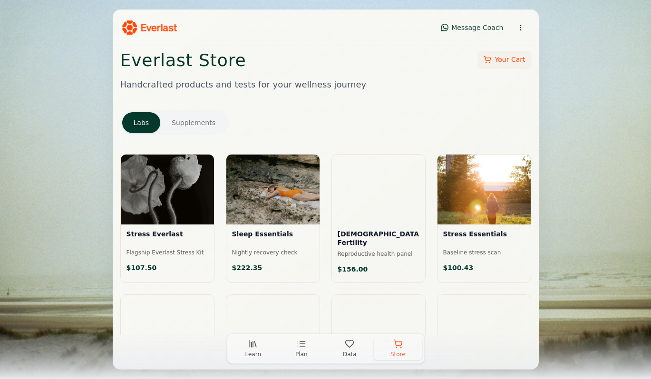
scroll to position [15, 0]
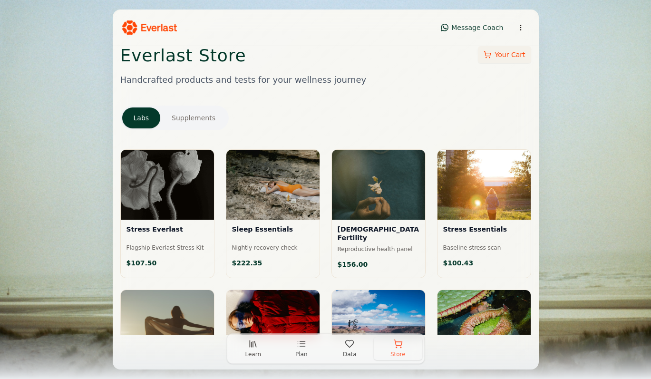
click at [191, 123] on button "Supplements" at bounding box center [193, 118] width 67 height 21
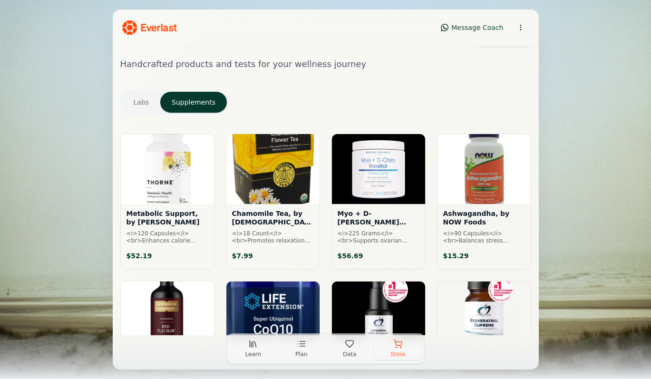
scroll to position [0, 0]
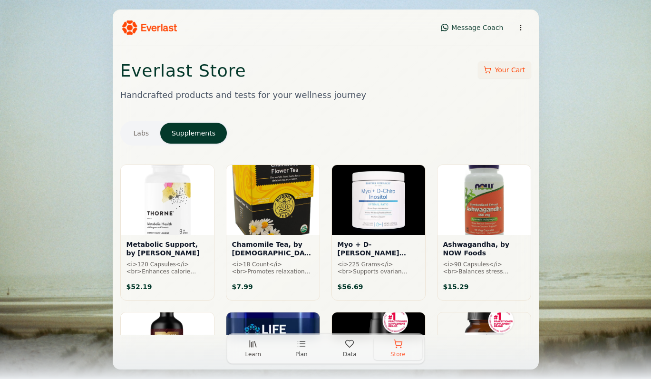
click at [367, 192] on div at bounding box center [378, 200] width 93 height 70
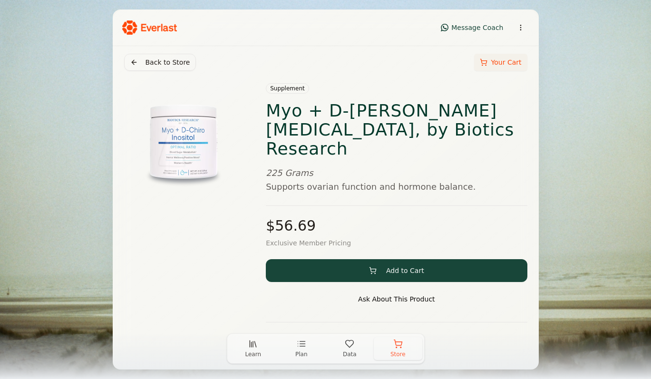
click at [178, 66] on button "Back to Store" at bounding box center [160, 62] width 72 height 17
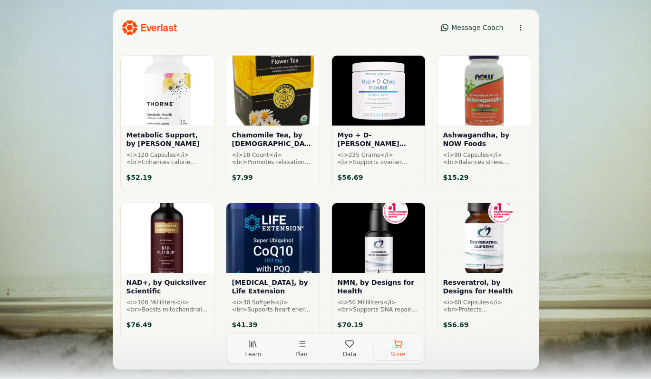
click at [162, 160] on h3 "<i>120 Capsules</i><br>Enhances calorie burning and energy production." at bounding box center [168, 159] width 82 height 14
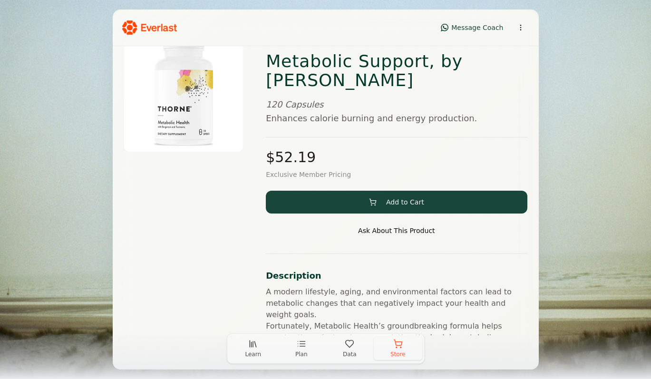
click at [400, 191] on button "Add to Cart" at bounding box center [396, 202] width 261 height 23
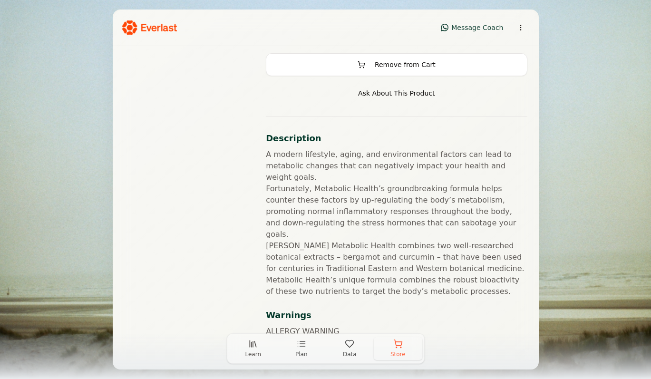
scroll to position [0, 0]
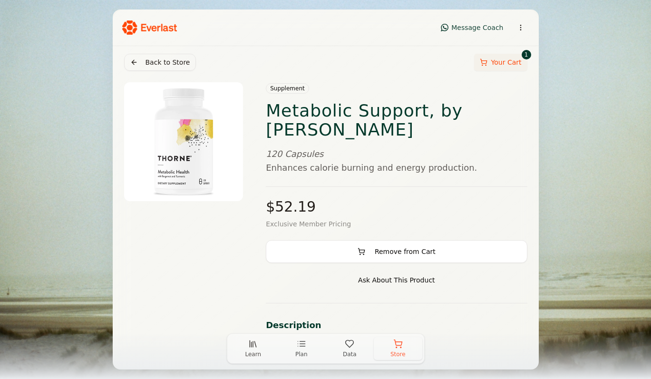
click at [502, 63] on button "Your Cart 1" at bounding box center [500, 62] width 53 height 17
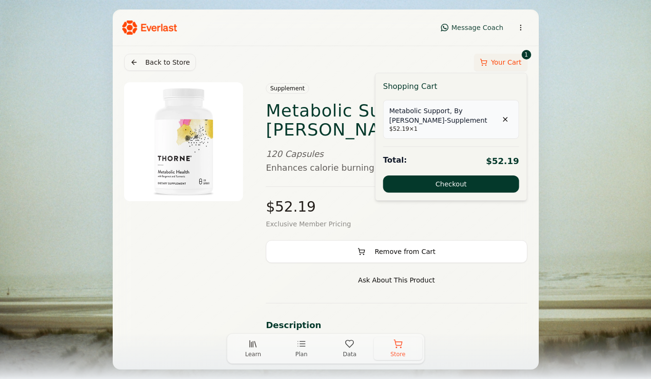
click at [461, 185] on button "Checkout" at bounding box center [452, 184] width 136 height 17
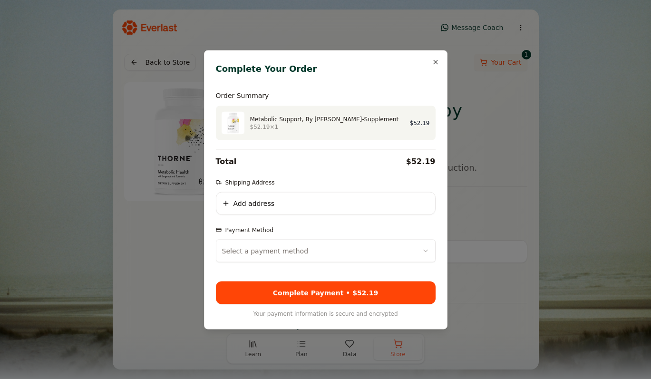
click at [320, 251] on body "Message Coach Back to Store Your Cart 1 Supplement Metabolic Support, by Thorne…" at bounding box center [325, 189] width 651 height 379
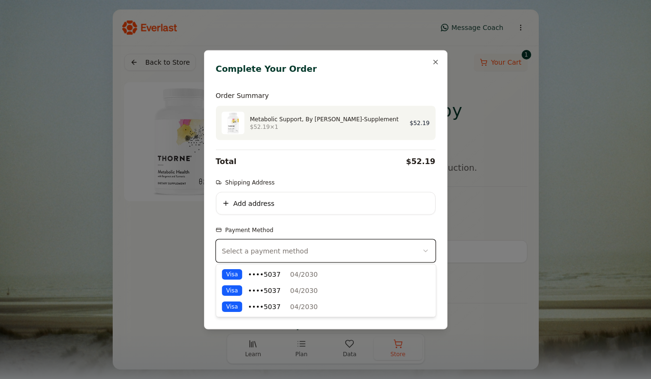
click at [374, 198] on body "Message Coach Back to Store Your Cart 1 Supplement Metabolic Support, by Thorne…" at bounding box center [325, 189] width 651 height 379
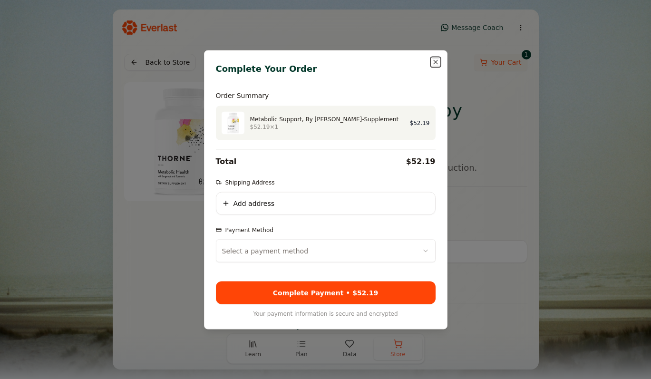
click at [436, 61] on button "Close" at bounding box center [436, 62] width 8 height 8
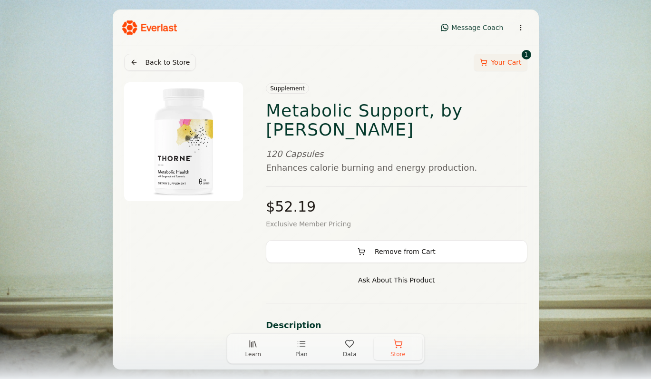
click at [127, 57] on button "Back to Store" at bounding box center [160, 62] width 72 height 17
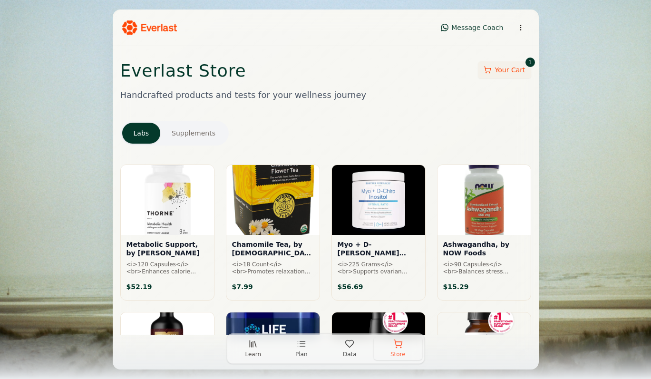
click at [203, 136] on button "Supplements" at bounding box center [193, 133] width 67 height 21
click at [146, 134] on button "Labs" at bounding box center [141, 133] width 39 height 21
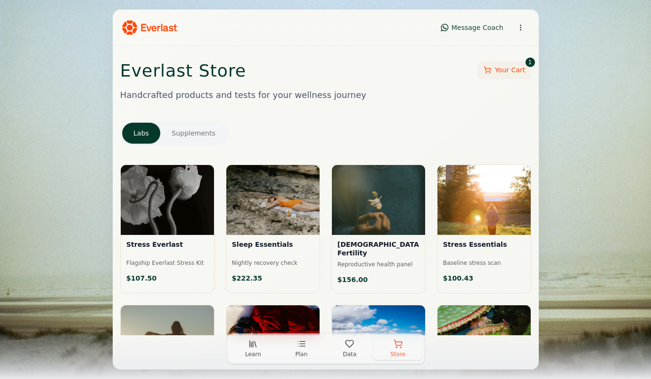
click at [379, 223] on div at bounding box center [378, 200] width 93 height 70
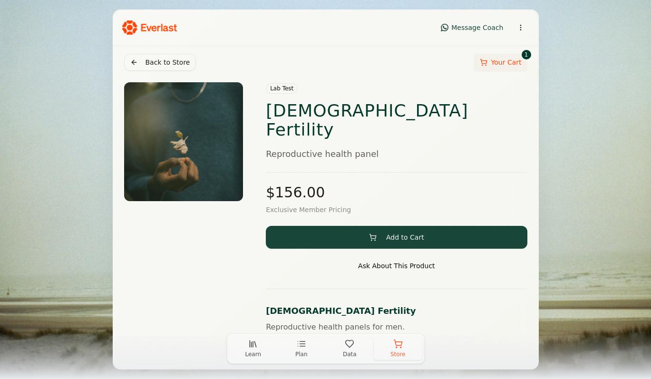
click at [143, 59] on button "Back to Store" at bounding box center [160, 62] width 72 height 17
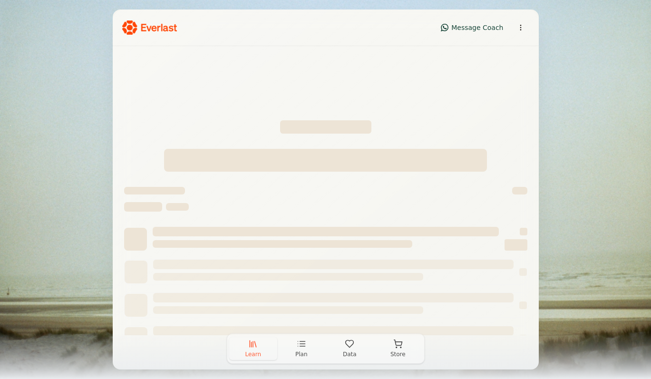
click at [249, 349] on button "Learn" at bounding box center [253, 348] width 49 height 23
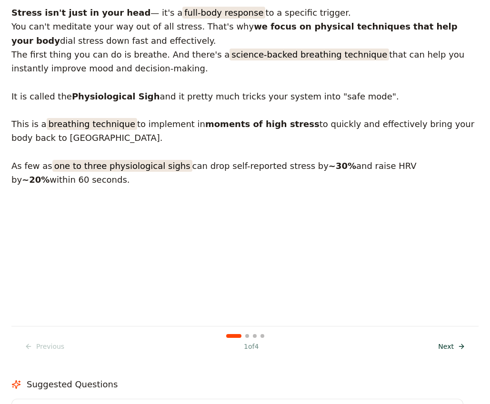
scroll to position [252, 0]
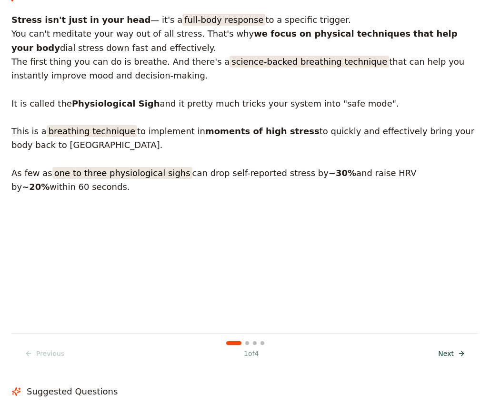
click at [449, 349] on span "Next" at bounding box center [446, 354] width 16 height 10
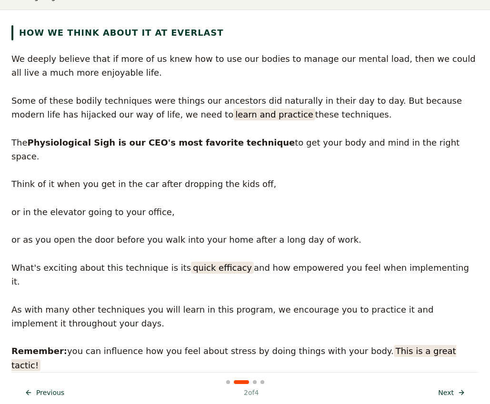
scroll to position [215, 0]
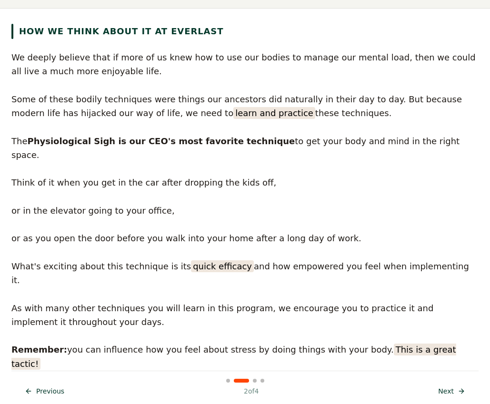
click at [454, 383] on button "Next Next" at bounding box center [451, 391] width 39 height 17
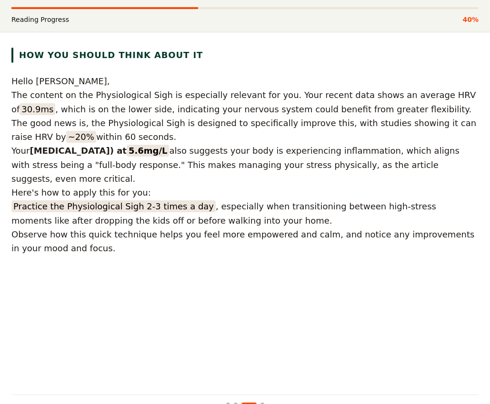
scroll to position [194, 0]
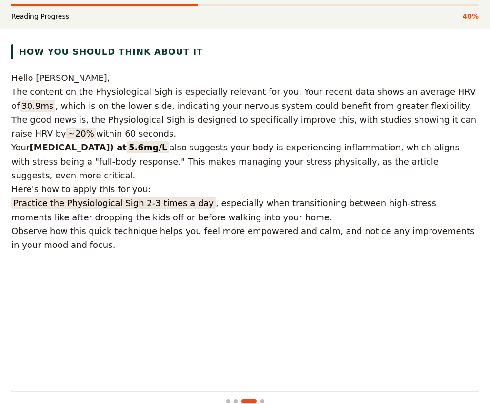
click at [461, 403] on button "Next Next" at bounding box center [451, 411] width 39 height 17
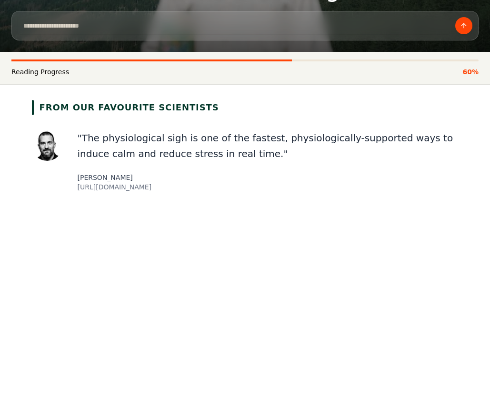
scroll to position [138, 0]
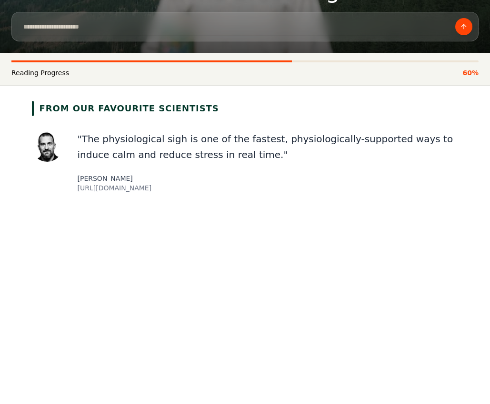
click at [164, 189] on div "https://www.youtube.com/watch?v=kSZKIupBUuc" at bounding box center [268, 188] width 381 height 10
click at [128, 182] on div "[PERSON_NAME]" at bounding box center [268, 179] width 381 height 10
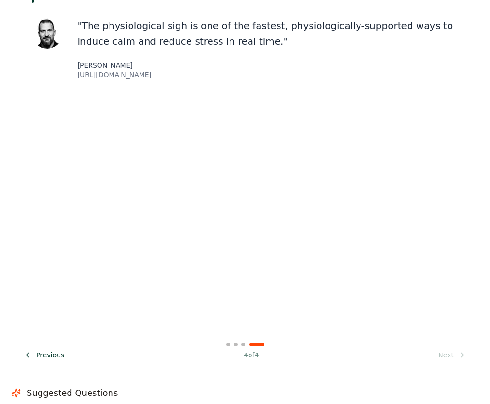
scroll to position [266, 0]
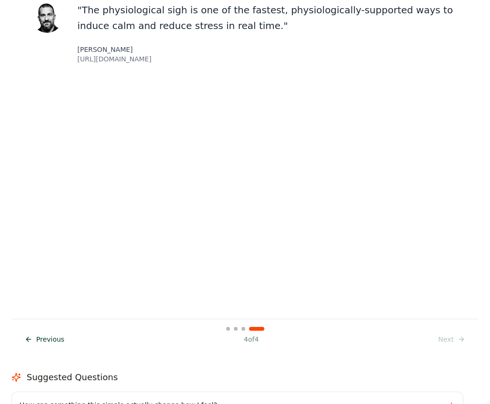
click at [448, 331] on div "Previous Prev 4 of 4 Next Next" at bounding box center [245, 339] width 452 height 17
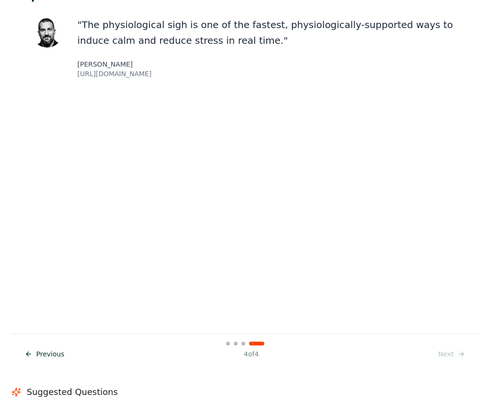
scroll to position [262, 0]
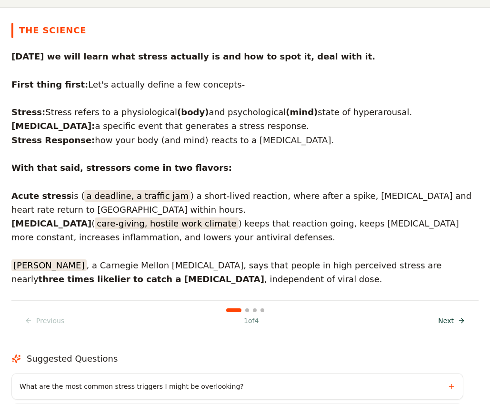
scroll to position [217, 0]
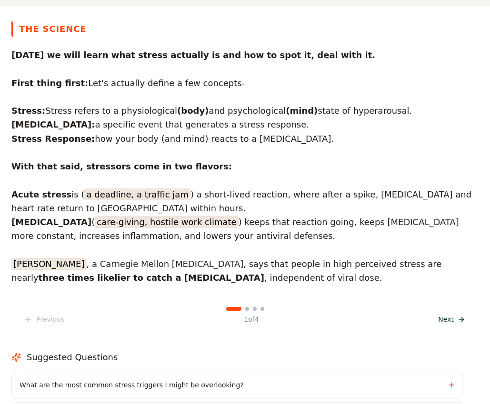
click at [452, 319] on span "Next" at bounding box center [446, 320] width 16 height 10
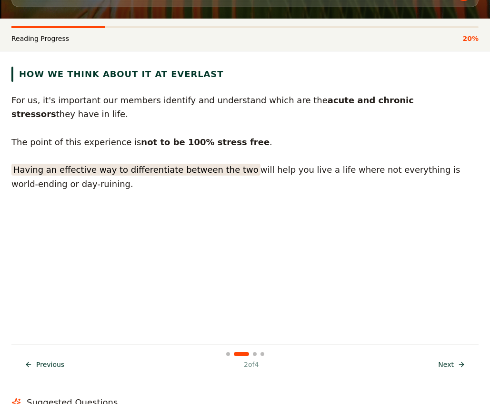
scroll to position [170, 0]
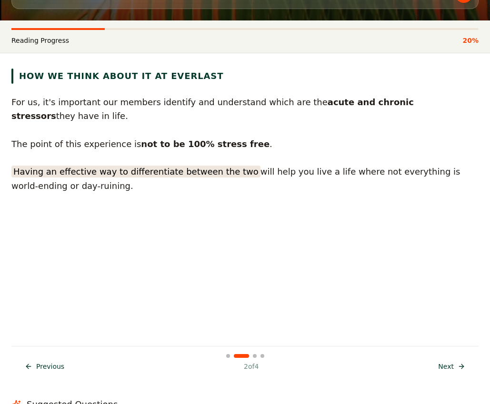
click at [458, 366] on button "Next Next" at bounding box center [451, 366] width 39 height 17
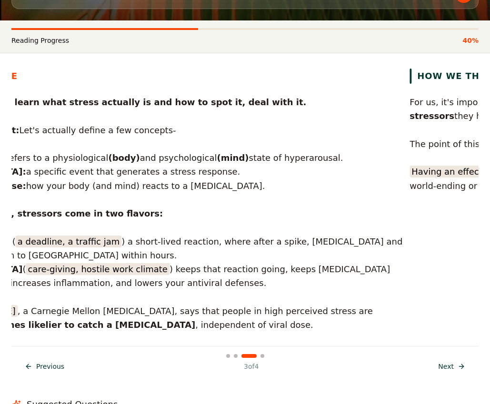
drag, startPoint x: 83, startPoint y: 171, endPoint x: 350, endPoint y: 179, distance: 267.1
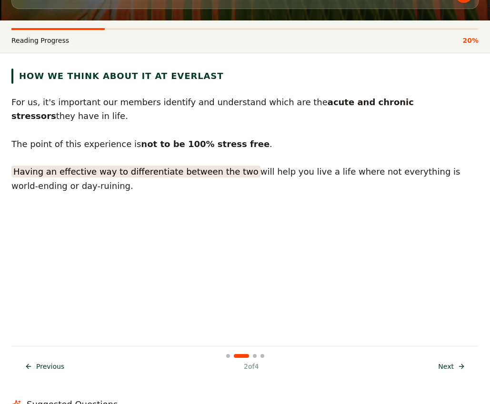
click at [45, 365] on span "Previous" at bounding box center [50, 367] width 28 height 10
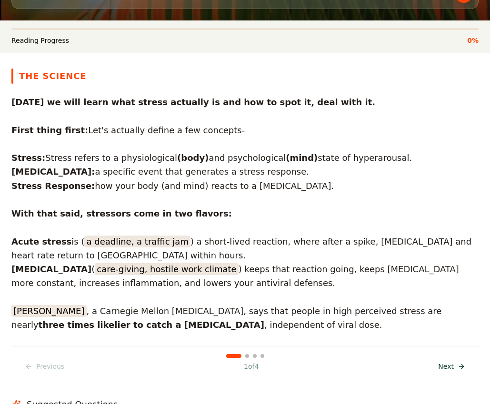
click at [452, 363] on span "Next" at bounding box center [446, 367] width 16 height 10
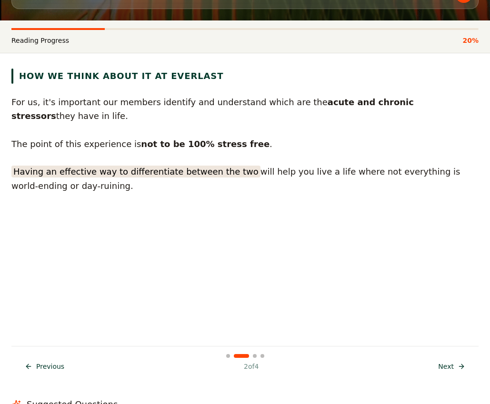
click at [452, 363] on span "Next" at bounding box center [446, 367] width 16 height 10
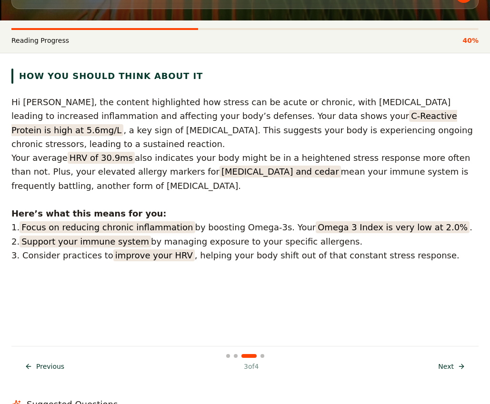
click at [453, 366] on span "Next" at bounding box center [446, 367] width 16 height 10
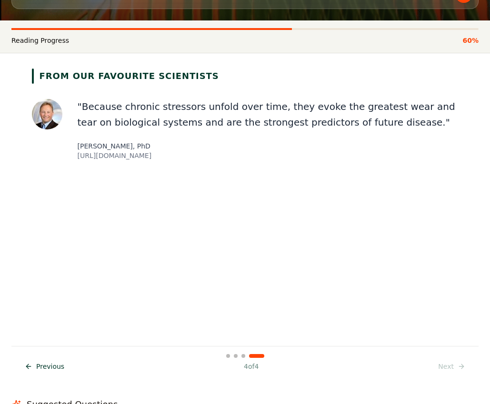
click at [193, 157] on div "https://pubmed.ncbi.nlm.nih.gov/29016550/" at bounding box center [268, 156] width 381 height 10
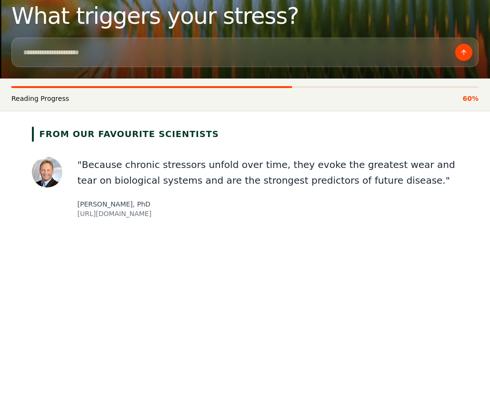
scroll to position [111, 0]
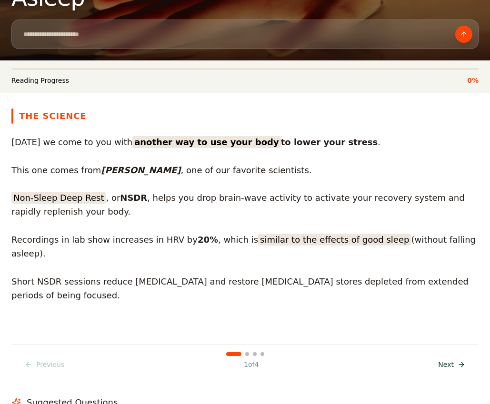
scroll to position [134, 0]
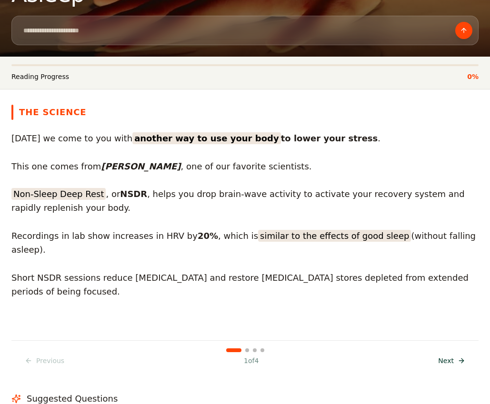
click at [446, 356] on span "Next" at bounding box center [446, 361] width 16 height 10
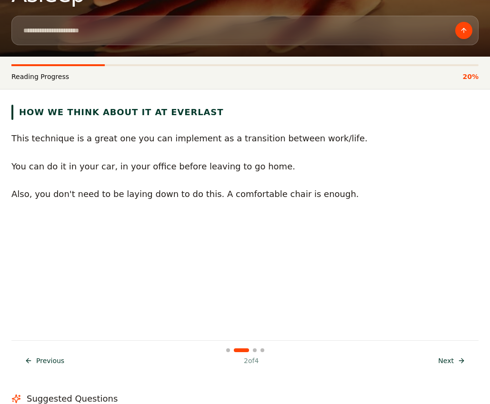
click at [446, 356] on span "Next" at bounding box center [446, 361] width 16 height 10
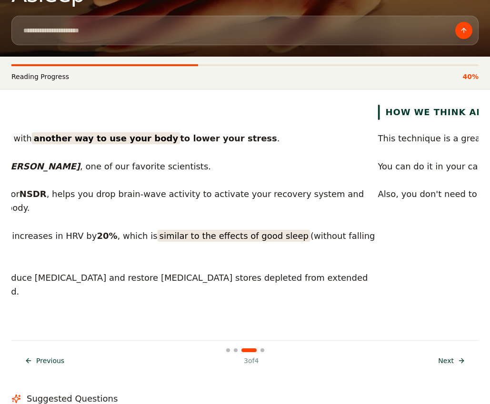
drag, startPoint x: 422, startPoint y: 152, endPoint x: 355, endPoint y: 180, distance: 72.1
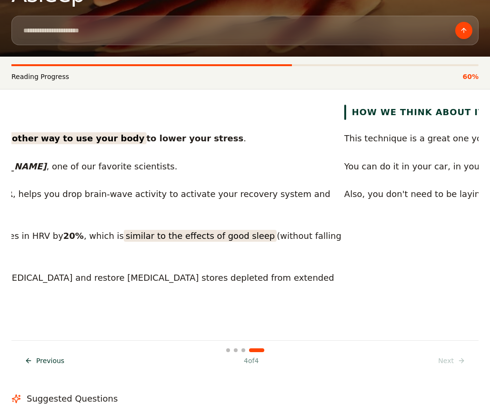
drag, startPoint x: 320, startPoint y: 187, endPoint x: 461, endPoint y: 191, distance: 140.4
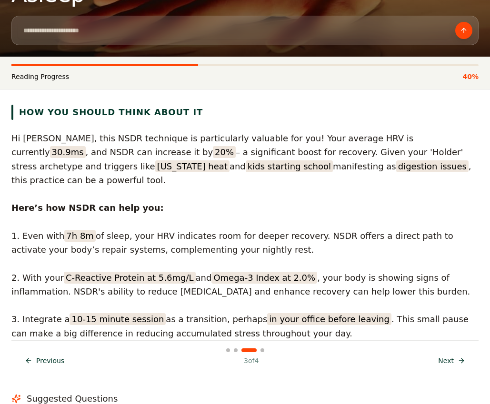
click at [44, 356] on span "Previous" at bounding box center [50, 361] width 28 height 10
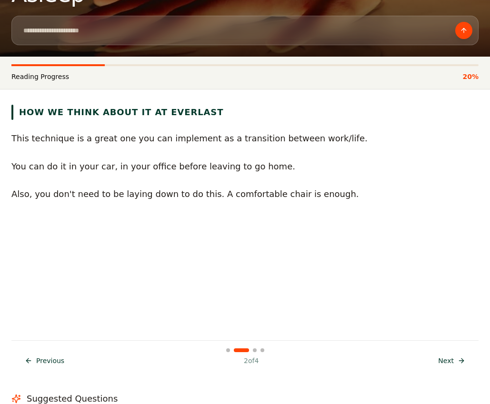
click at [44, 356] on span "Previous" at bounding box center [50, 361] width 28 height 10
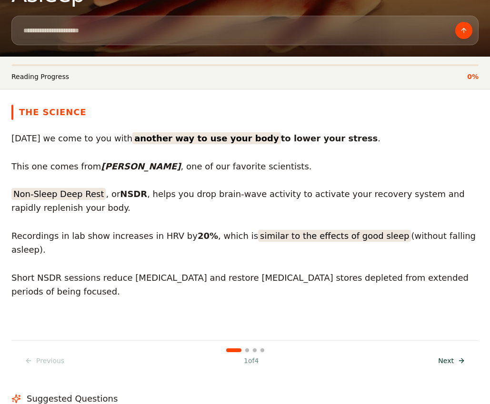
click at [441, 356] on span "Next" at bounding box center [446, 361] width 16 height 10
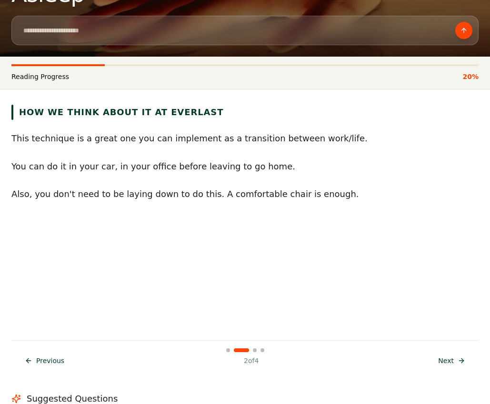
click at [441, 356] on span "Next" at bounding box center [446, 361] width 16 height 10
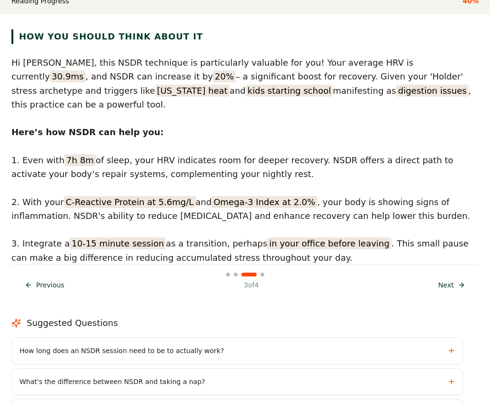
scroll to position [211, 0]
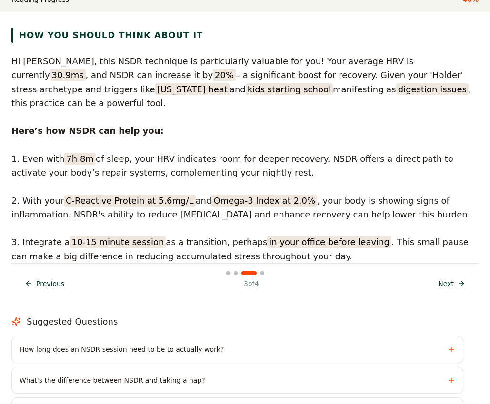
click at [453, 279] on span "Next" at bounding box center [446, 284] width 16 height 10
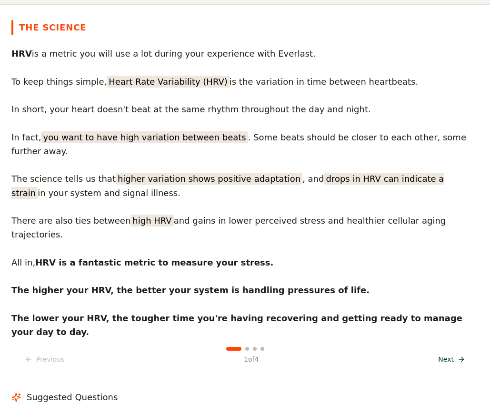
scroll to position [220, 0]
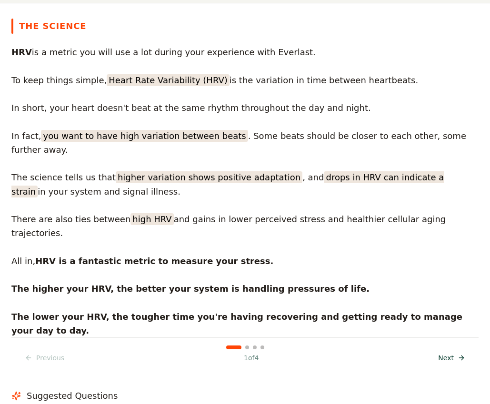
click at [453, 353] on span "Next" at bounding box center [446, 358] width 16 height 10
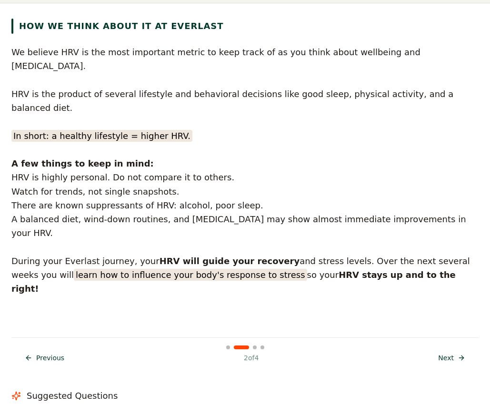
click at [453, 353] on span "Next" at bounding box center [446, 358] width 16 height 10
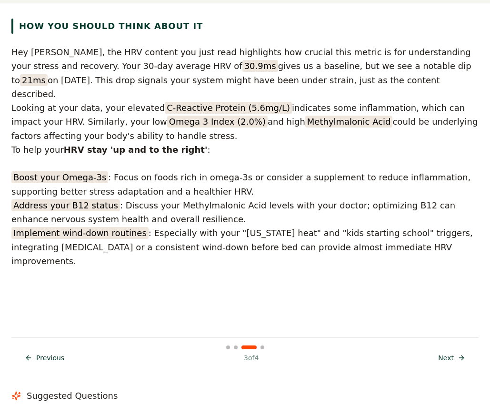
click at [453, 353] on span "Next" at bounding box center [446, 358] width 16 height 10
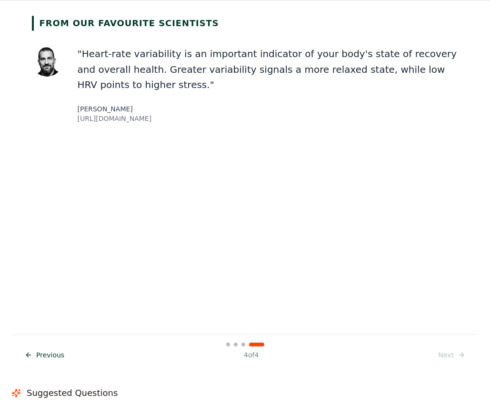
scroll to position [222, 0]
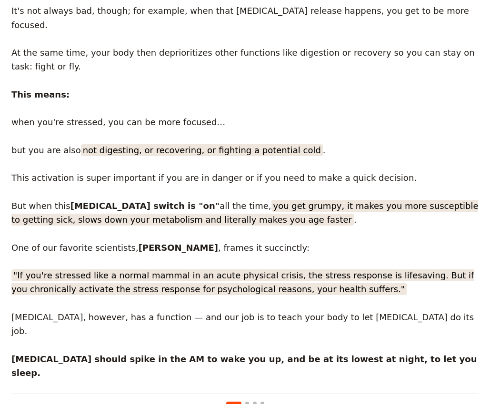
scroll to position [666, 0]
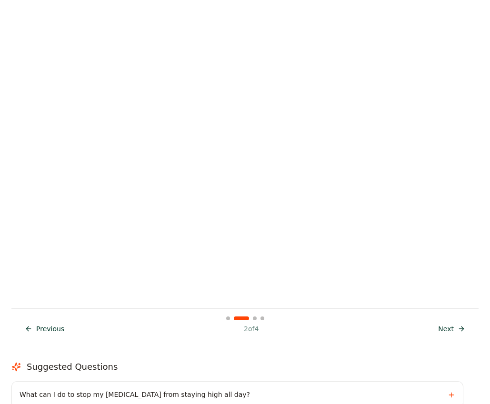
scroll to position [755, 0]
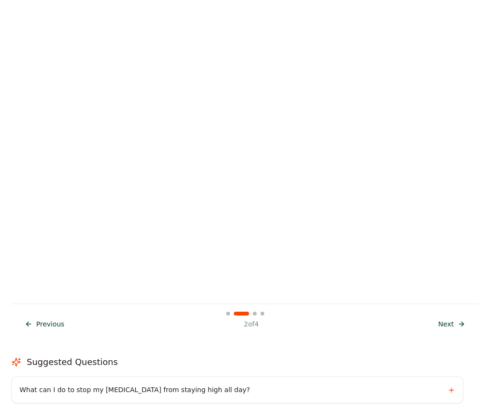
click at [453, 315] on button "Next Next" at bounding box center [451, 323] width 39 height 17
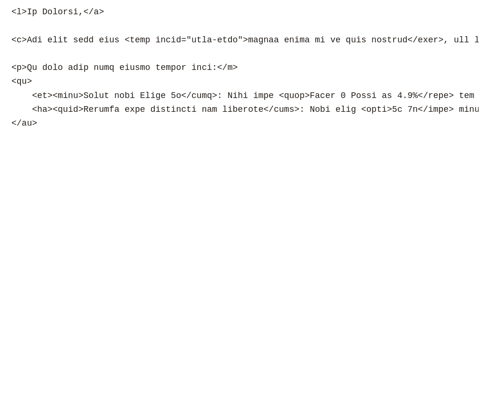
scroll to position [260, 0]
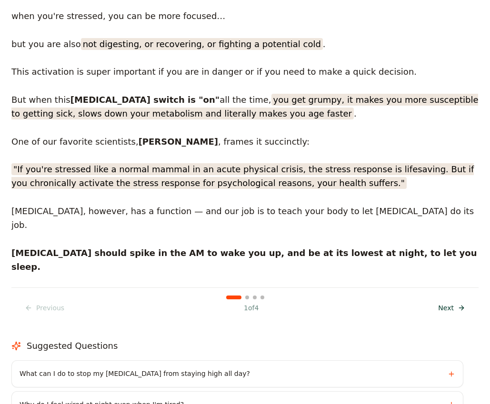
scroll to position [848, 0]
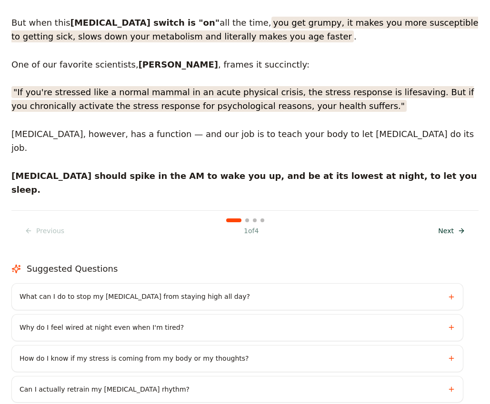
click at [444, 226] on span "Next" at bounding box center [446, 231] width 16 height 10
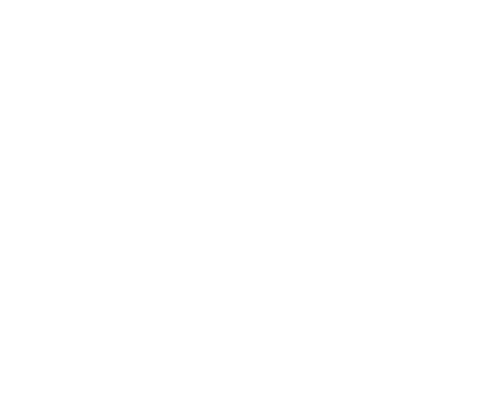
scroll to position [676, 0]
click at [457, 394] on button "Next Next" at bounding box center [451, 402] width 39 height 17
click at [446, 371] on div "Previous Prev 3 of 4 Next Next" at bounding box center [244, 389] width 467 height 37
click at [450, 387] on span "Next" at bounding box center [446, 392] width 16 height 10
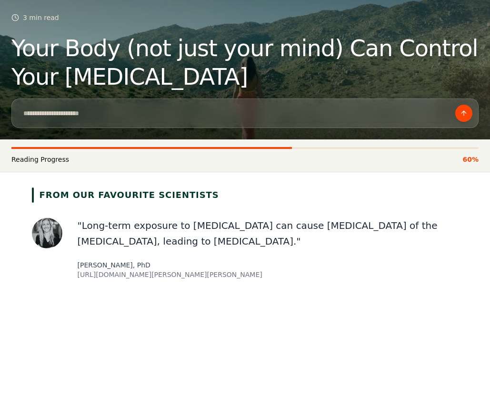
scroll to position [49, 0]
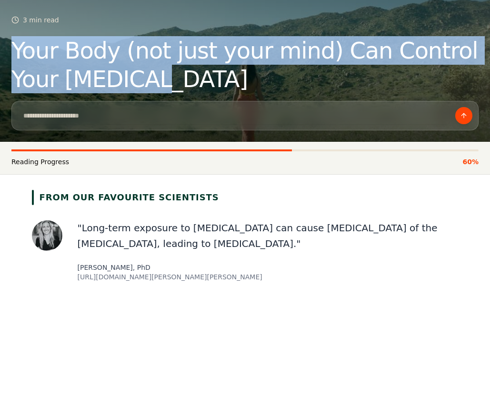
drag, startPoint x: 15, startPoint y: 51, endPoint x: 93, endPoint y: 75, distance: 81.6
click at [93, 75] on h1 "Your Body (not just your mind) Can Control Your Cortisol" at bounding box center [244, 64] width 467 height 57
copy h1 "Your Body (not just your mind) Can Control Your Cortisol"
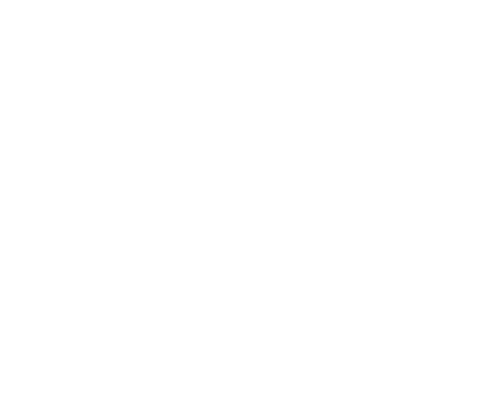
scroll to position [848, 0]
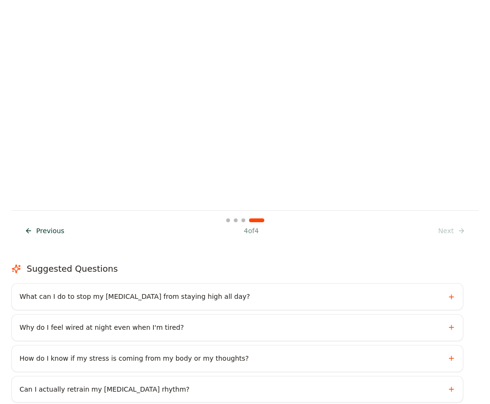
click at [51, 222] on button "Previous Prev" at bounding box center [44, 230] width 51 height 17
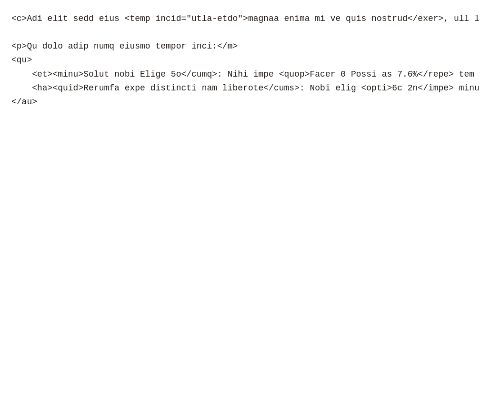
scroll to position [0, 0]
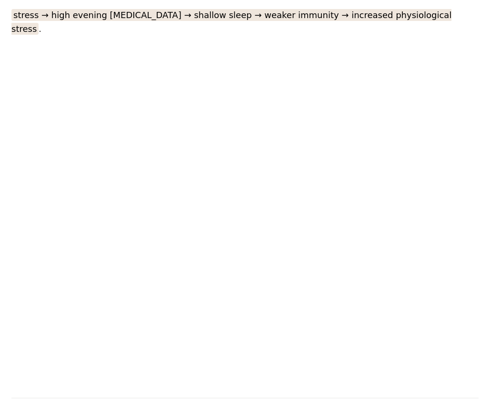
scroll to position [476, 0]
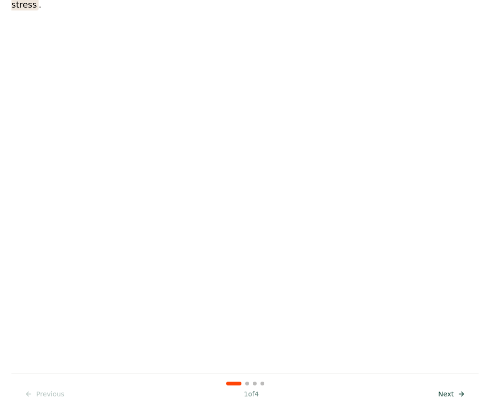
click at [454, 385] on button "Next Next" at bounding box center [451, 393] width 39 height 17
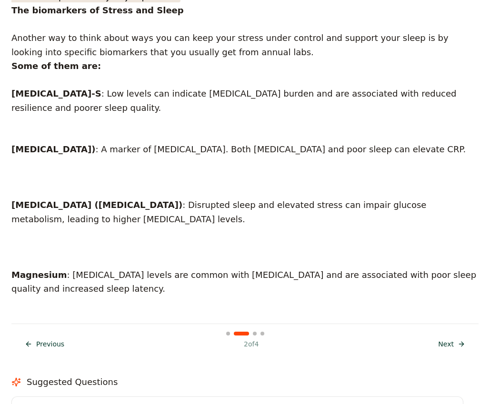
scroll to position [529, 0]
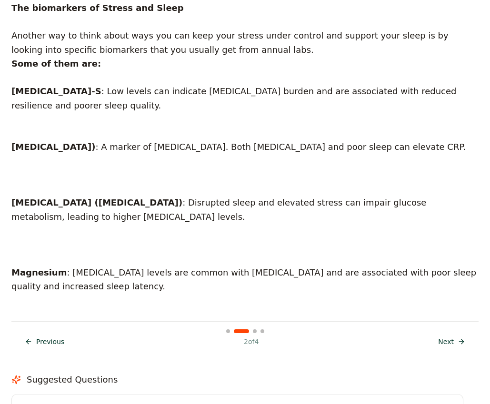
click at [446, 337] on span "Next" at bounding box center [446, 342] width 16 height 10
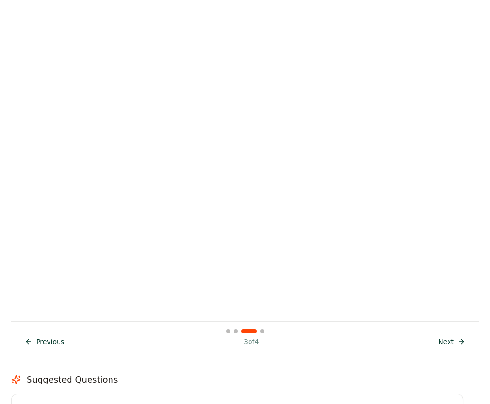
click at [52, 337] on span "Previous" at bounding box center [50, 342] width 28 height 10
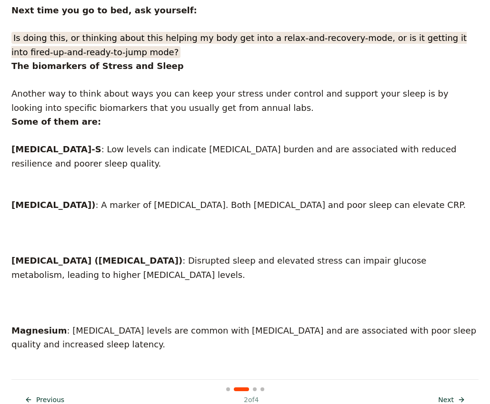
scroll to position [473, 0]
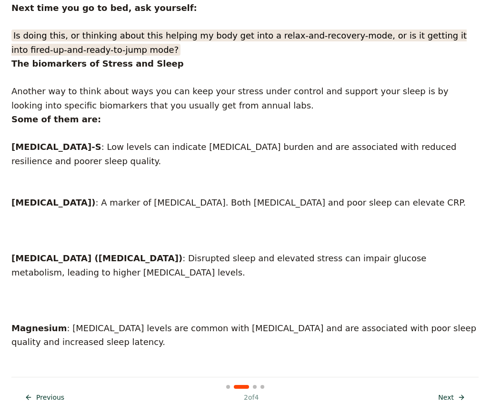
click at [454, 389] on button "Next Next" at bounding box center [451, 397] width 39 height 17
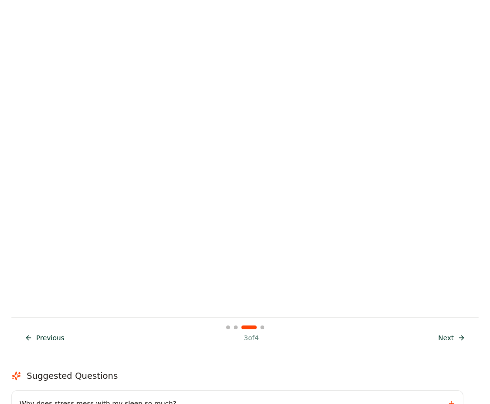
scroll to position [540, 0]
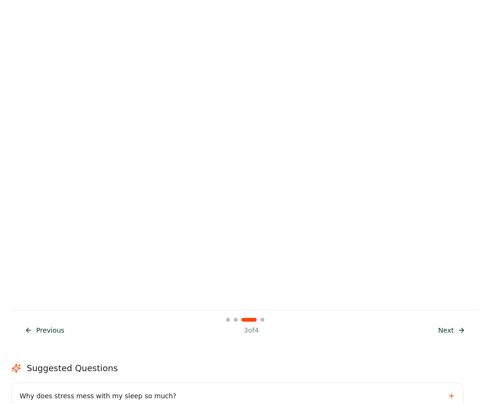
click at [453, 325] on span "Next" at bounding box center [446, 330] width 16 height 10
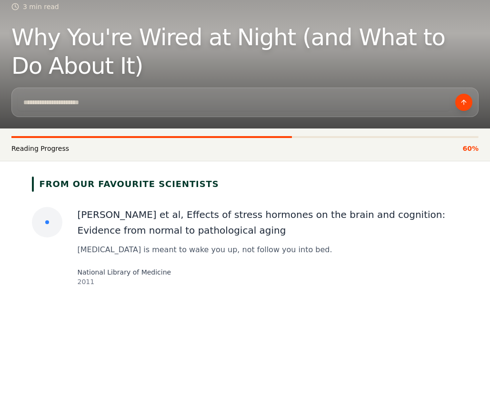
scroll to position [62, 0]
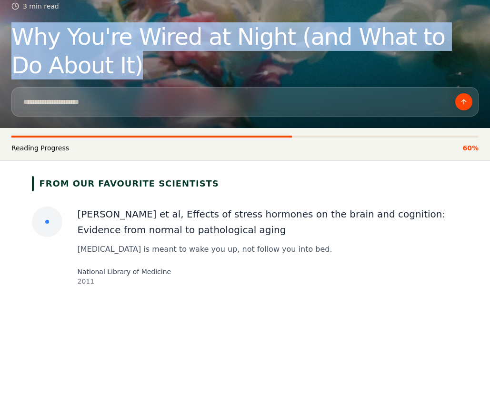
drag, startPoint x: 32, startPoint y: 65, endPoint x: 16, endPoint y: 40, distance: 29.2
click at [16, 40] on h1 "Why You're Wired at Night (and What to Do About It)" at bounding box center [244, 50] width 467 height 57
copy h1 "Why You're Wired at Night (and What to Do About It)"
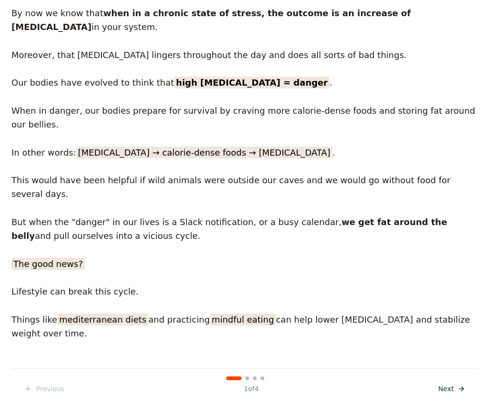
scroll to position [259, 0]
click at [447, 384] on span "Next" at bounding box center [446, 389] width 16 height 10
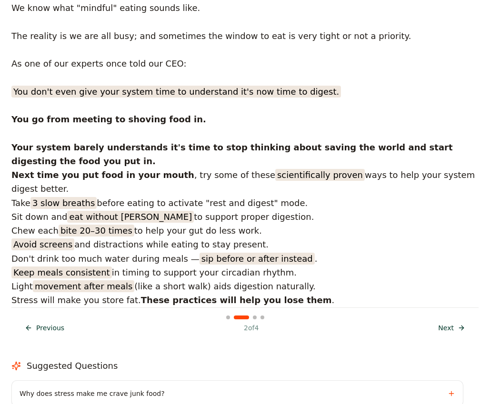
scroll to position [330, 0]
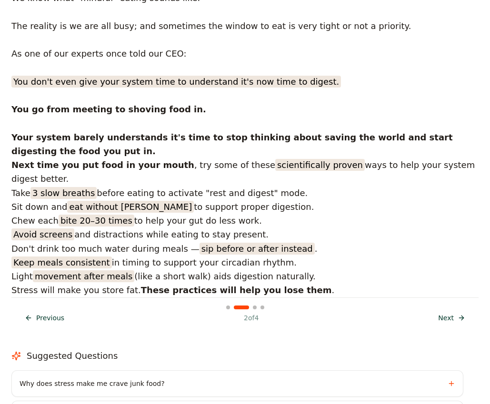
click at [456, 309] on button "Next Next" at bounding box center [451, 317] width 39 height 17
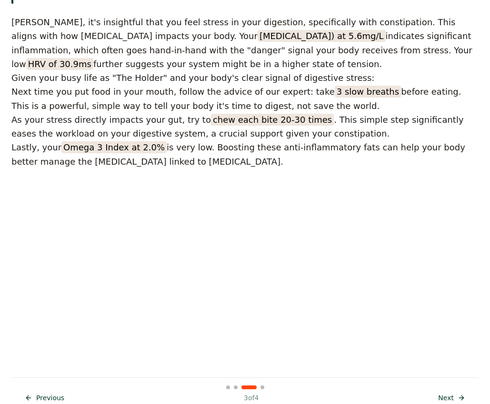
scroll to position [251, 0]
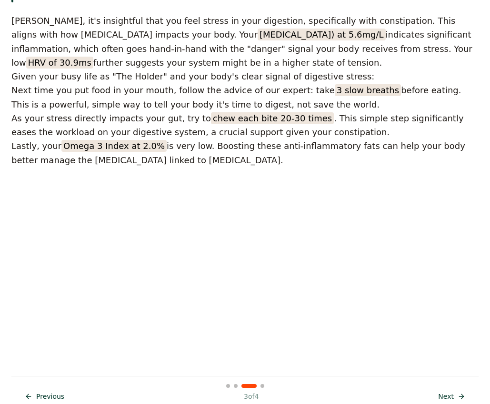
click at [448, 392] on span "Next" at bounding box center [446, 397] width 16 height 10
